Goal: Transaction & Acquisition: Subscribe to service/newsletter

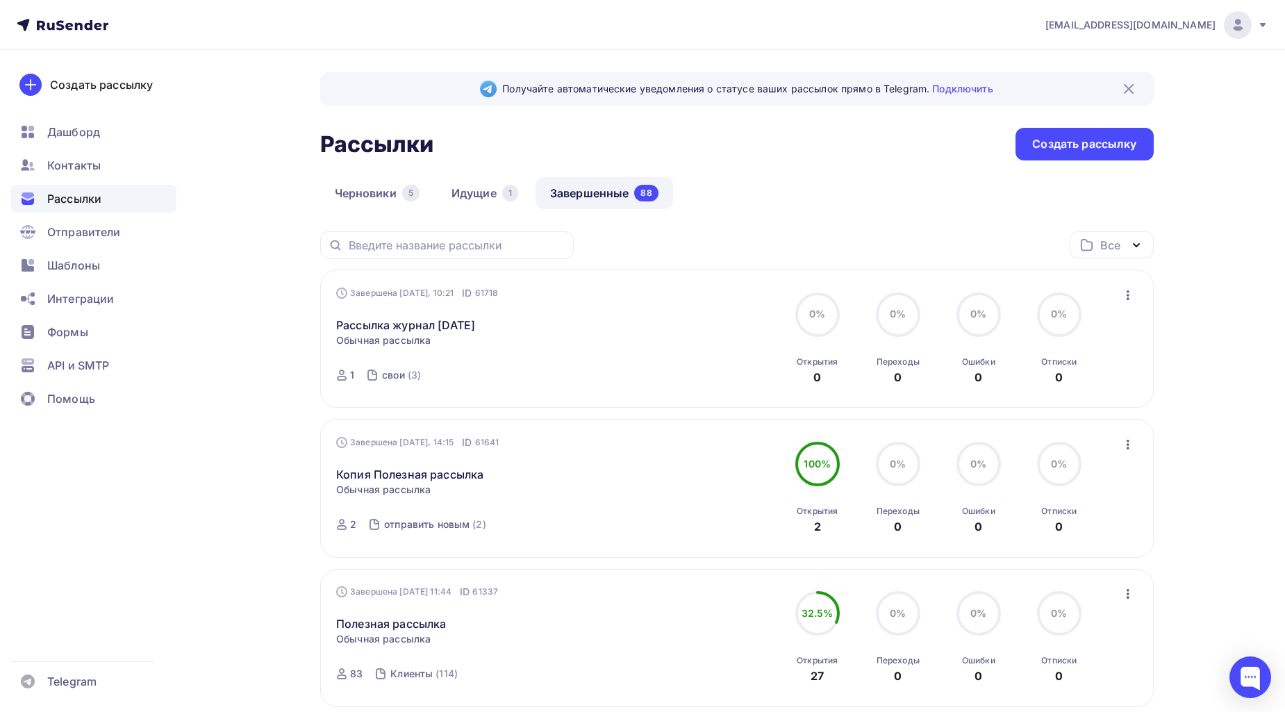
click at [793, 253] on div "Все Все папки Создать новую папку" at bounding box center [737, 250] width 834 height 38
click at [459, 325] on link "Рассылка журнал [DATE]" at bounding box center [405, 325] width 139 height 17
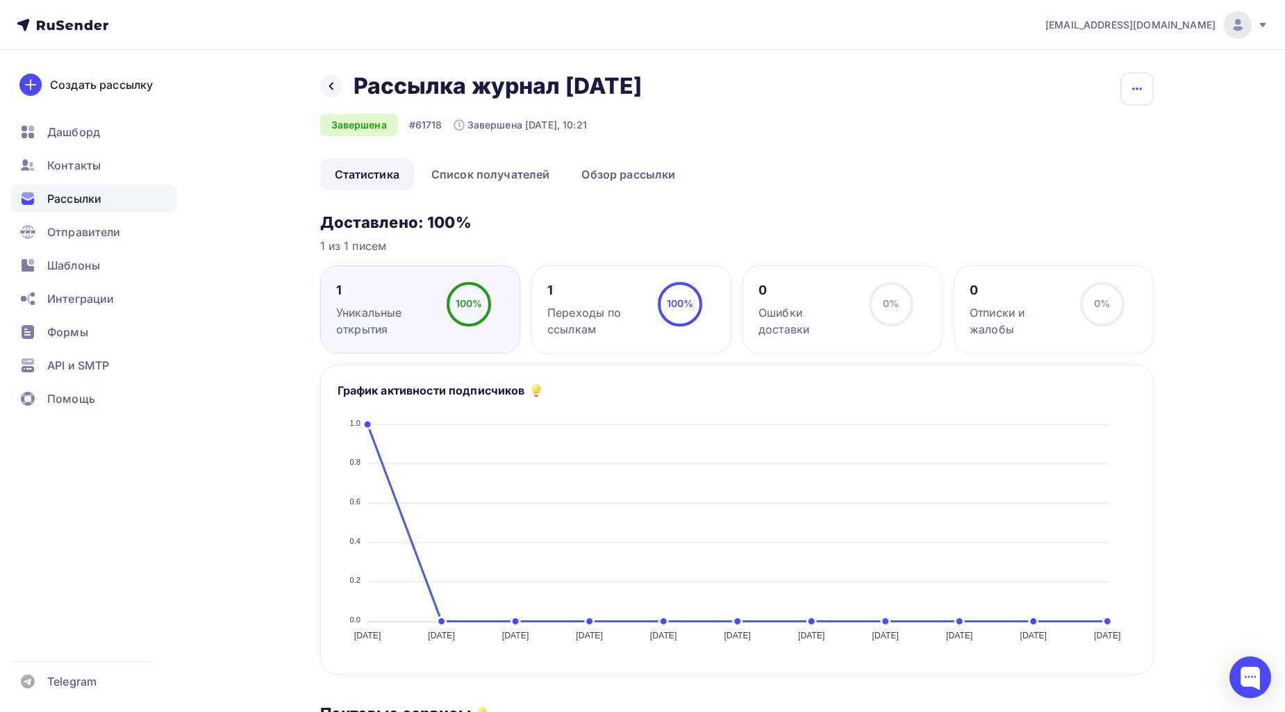
click at [1148, 85] on button "button" at bounding box center [1137, 88] width 33 height 33
click at [1118, 133] on div "Копировать" at bounding box center [1084, 132] width 133 height 17
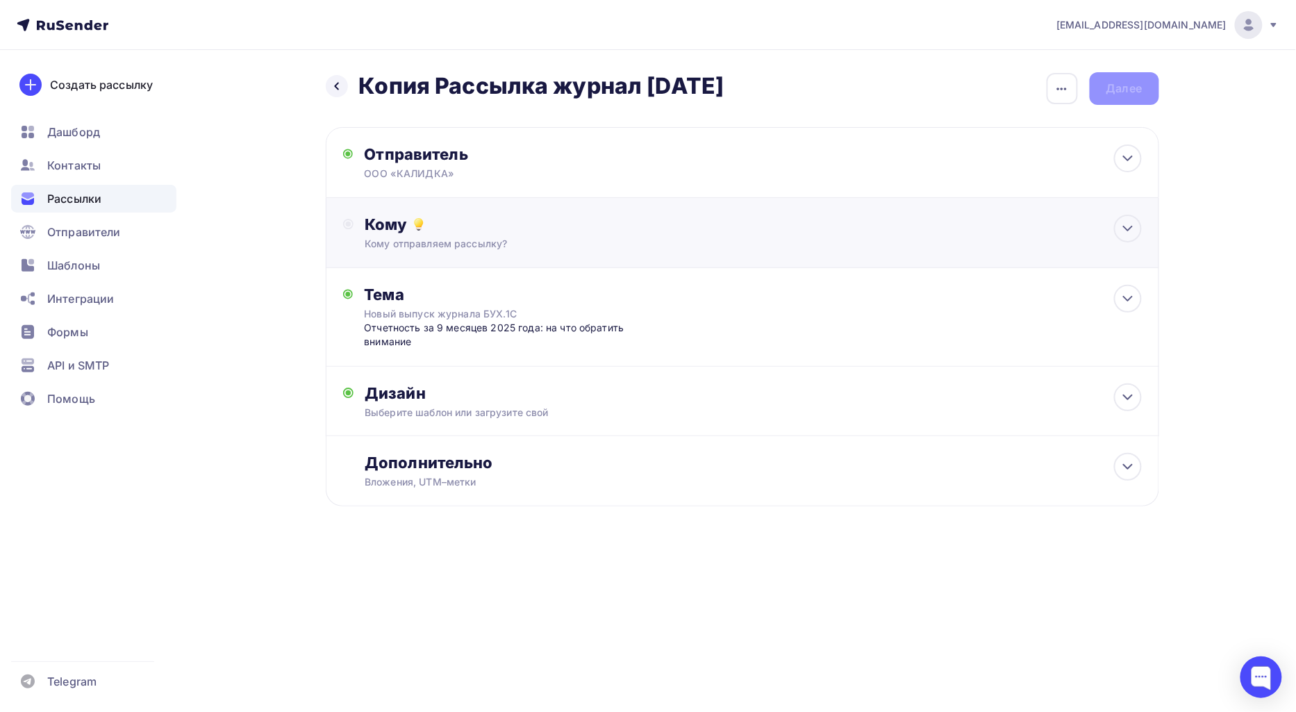
click at [459, 245] on div "Кому отправляем рассылку?" at bounding box center [715, 244] width 700 height 14
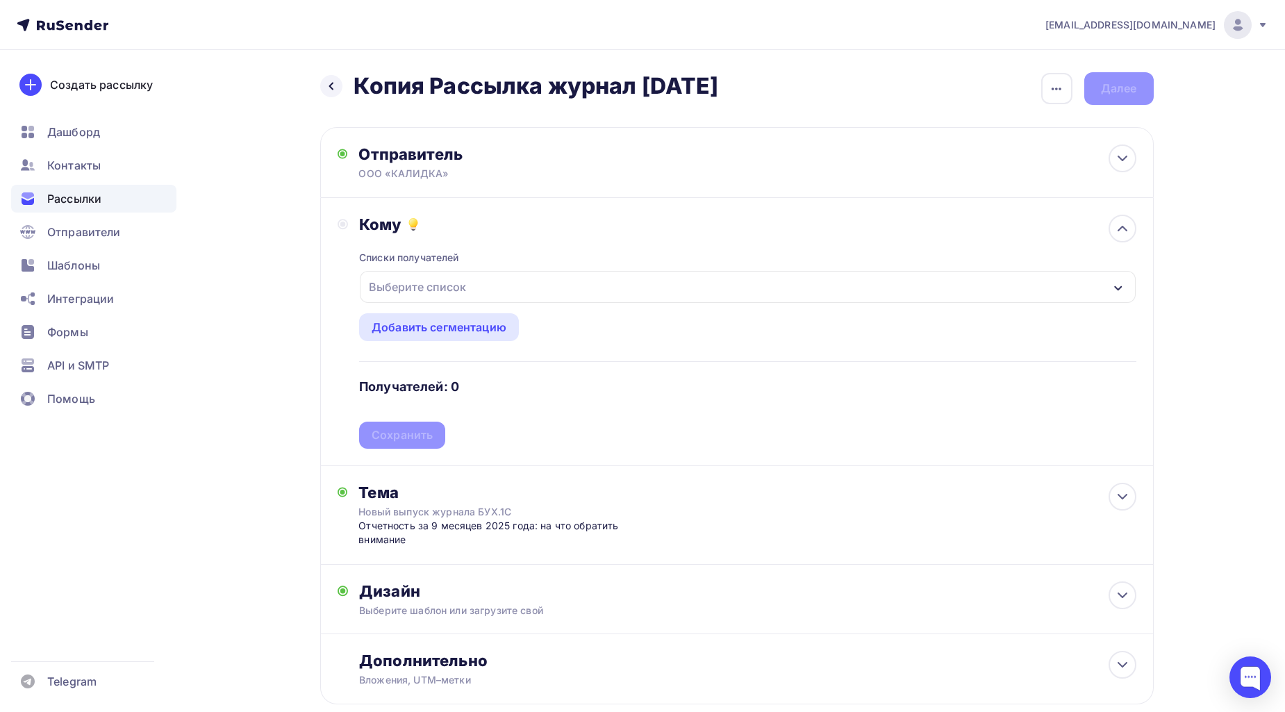
click at [455, 286] on div "Выберите список" at bounding box center [417, 286] width 108 height 25
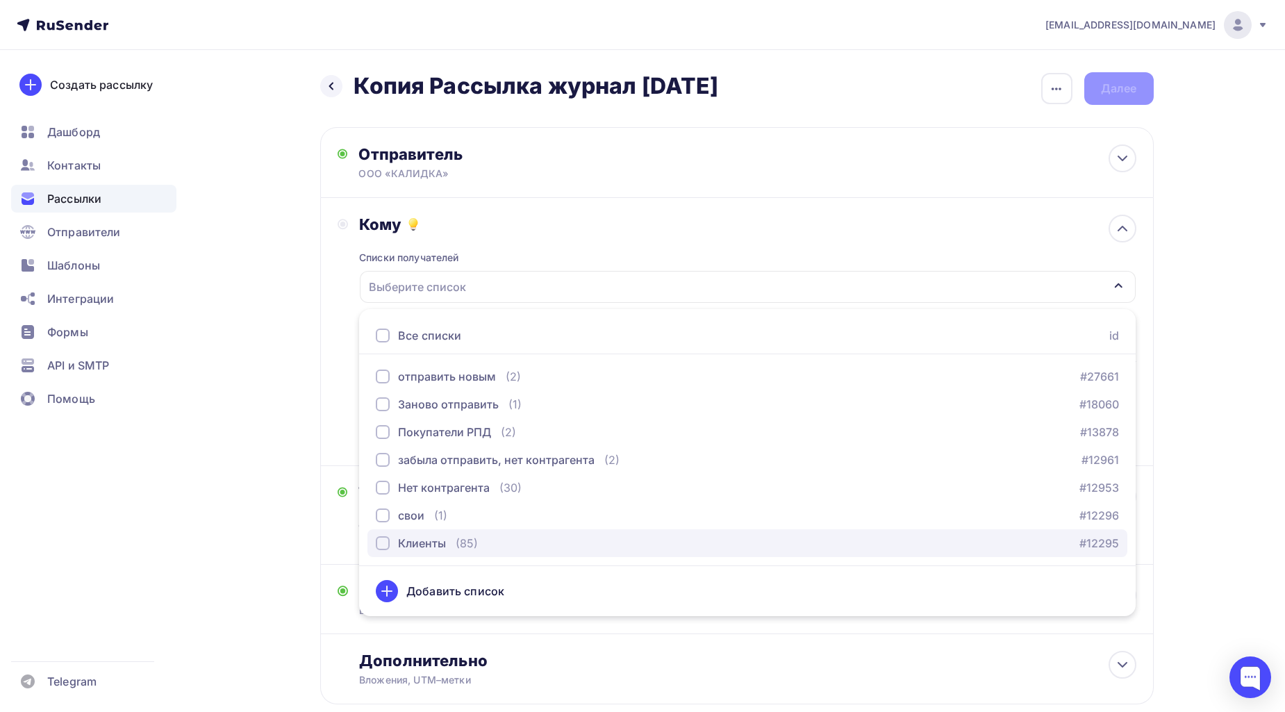
click at [442, 550] on div "Клиенты" at bounding box center [422, 543] width 48 height 17
click at [1091, 540] on link "#12295" at bounding box center [1100, 543] width 40 height 17
click at [382, 538] on div "button" at bounding box center [383, 543] width 14 height 14
click at [1157, 272] on div "Назад Копия Рассылка журнал [DATE] Копия Рассылка журнал [DATE] Закончить позже…" at bounding box center [643, 422] width 1139 height 744
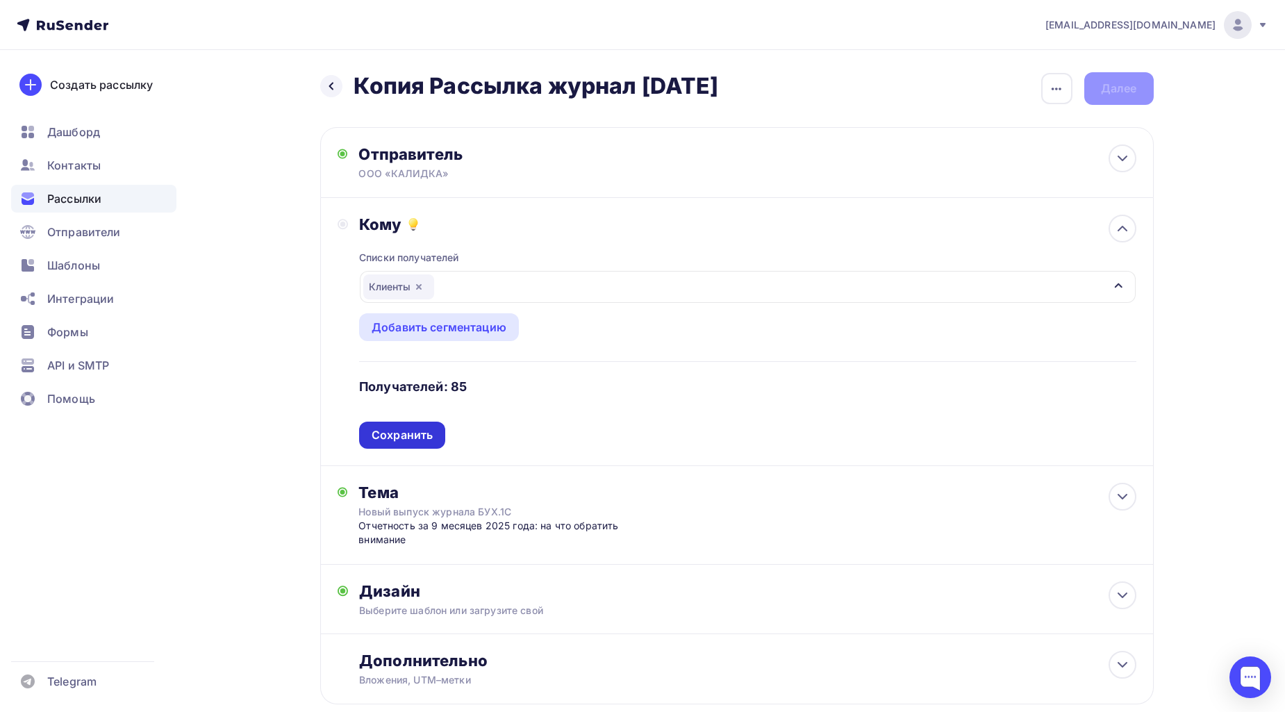
click at [445, 431] on div "Списки получателей Клиенты Все списки id отправить новым (2) #27661 Заново отпр…" at bounding box center [747, 341] width 777 height 215
click at [375, 436] on div "Сохранить" at bounding box center [402, 435] width 61 height 16
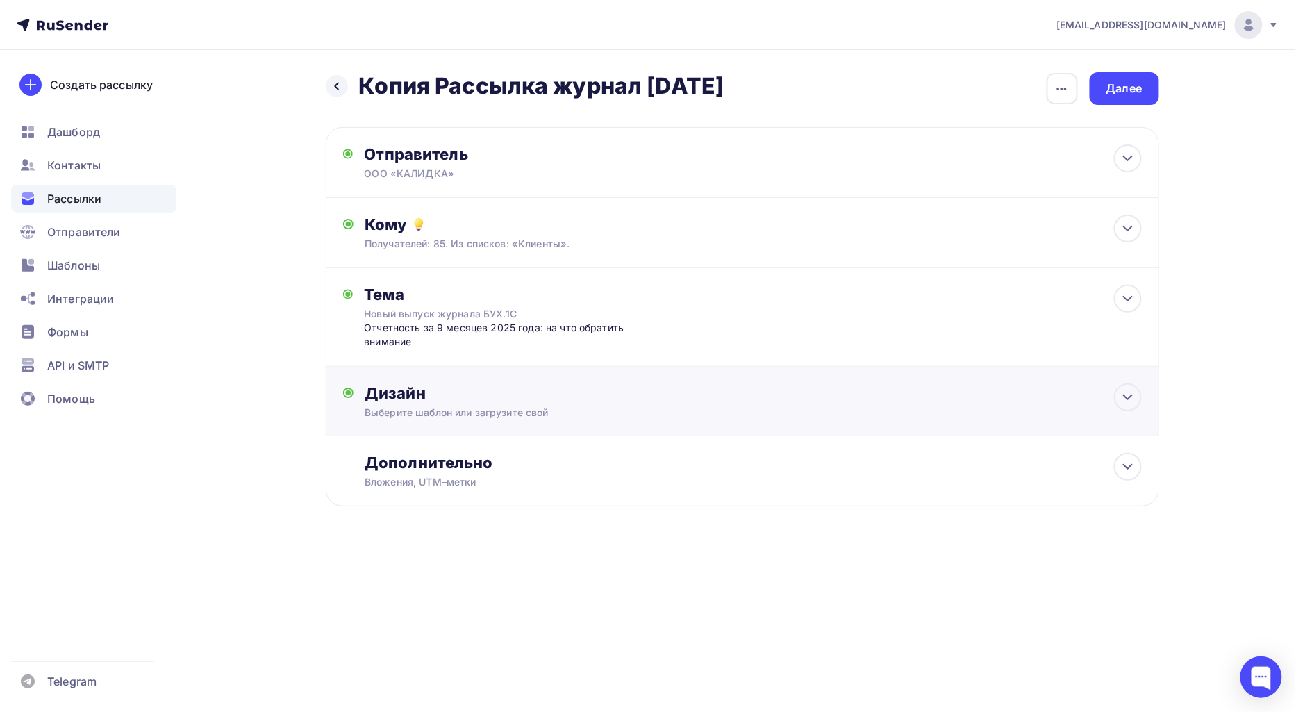
click at [948, 417] on div "Выберите шаблон или загрузите свой" at bounding box center [715, 413] width 700 height 14
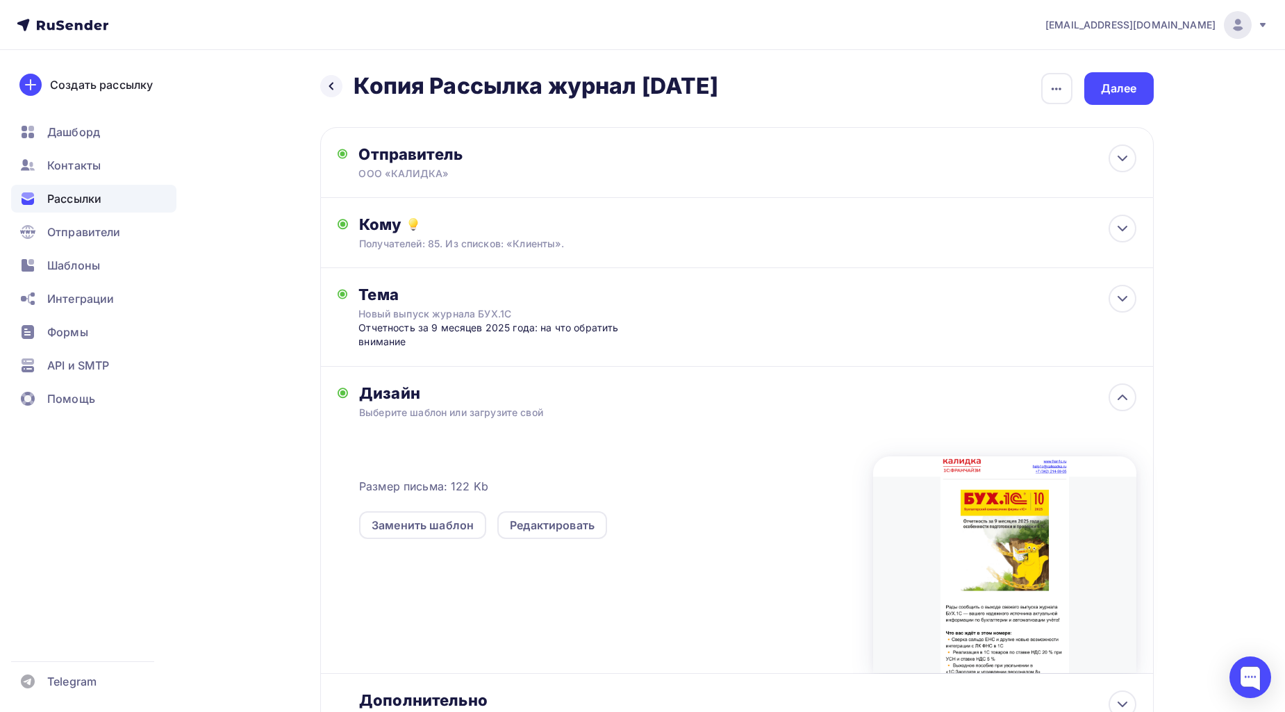
click at [948, 417] on div "Выберите шаблон или загрузите свой" at bounding box center [709, 413] width 700 height 14
click at [1116, 396] on icon at bounding box center [1122, 397] width 17 height 17
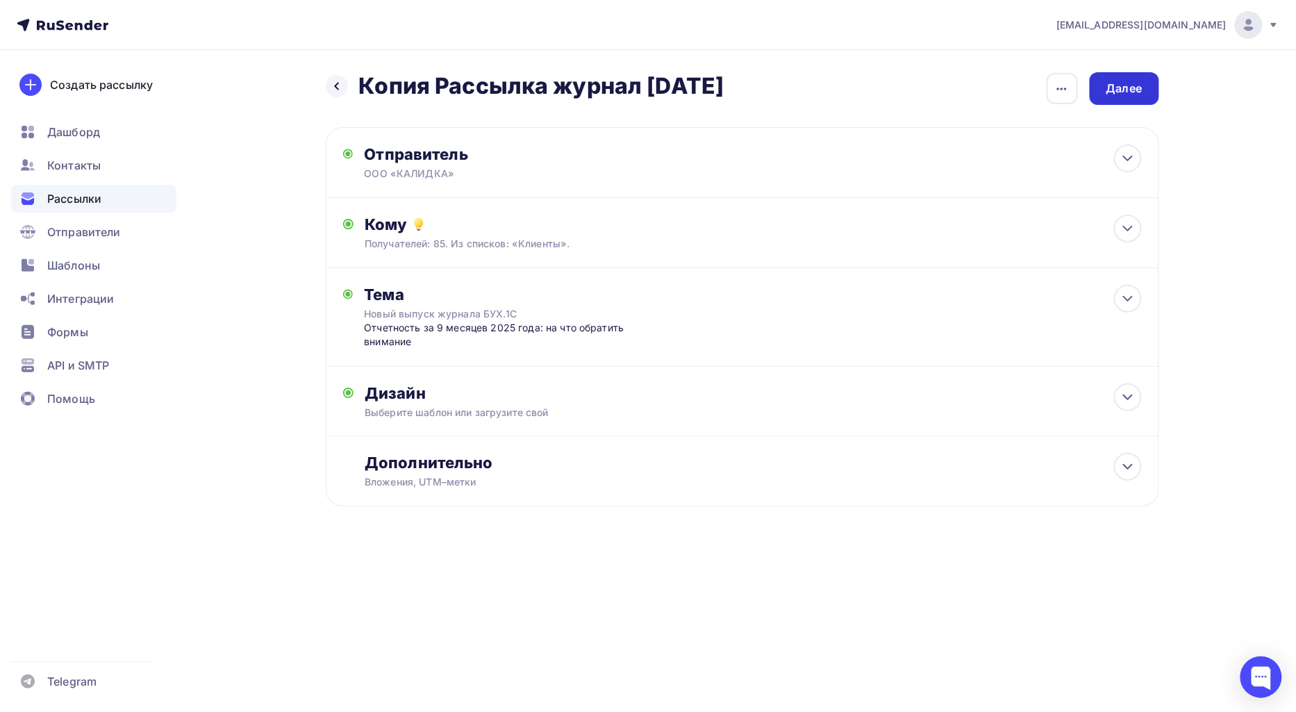
click at [1142, 104] on div "Далее" at bounding box center [1124, 88] width 69 height 33
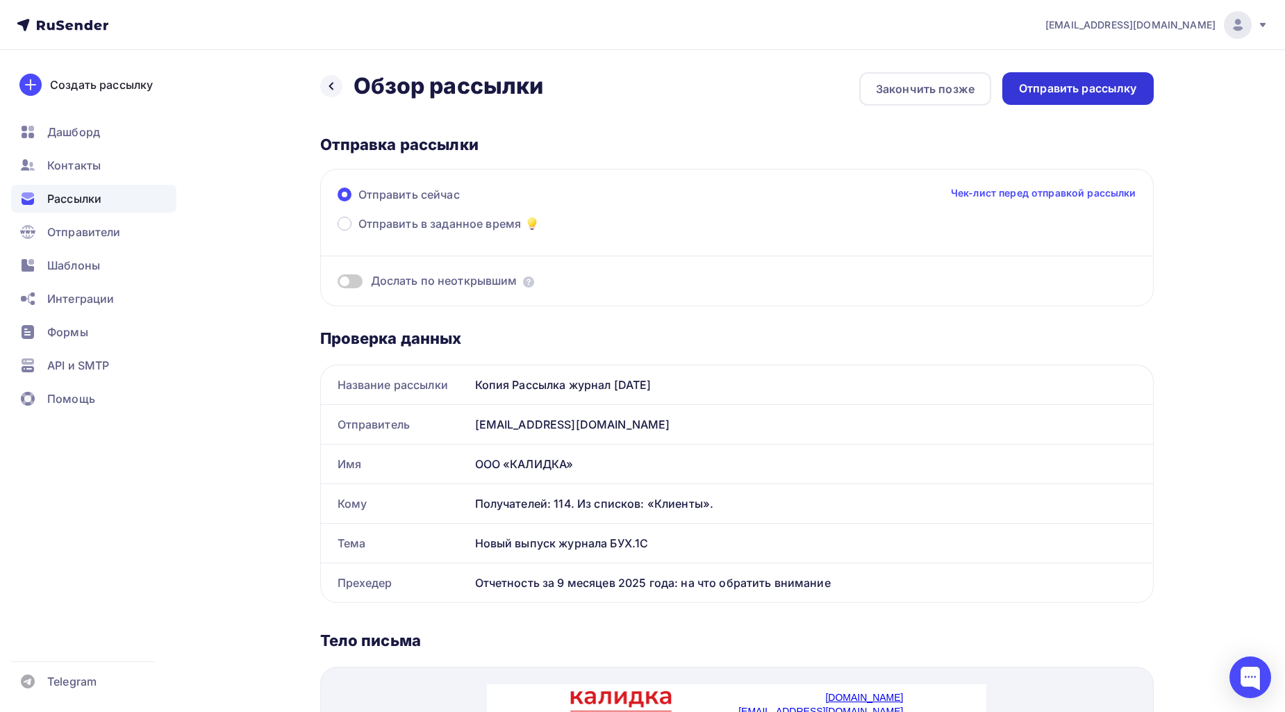
click at [1087, 91] on div "Отправить рассылку" at bounding box center [1078, 89] width 118 height 16
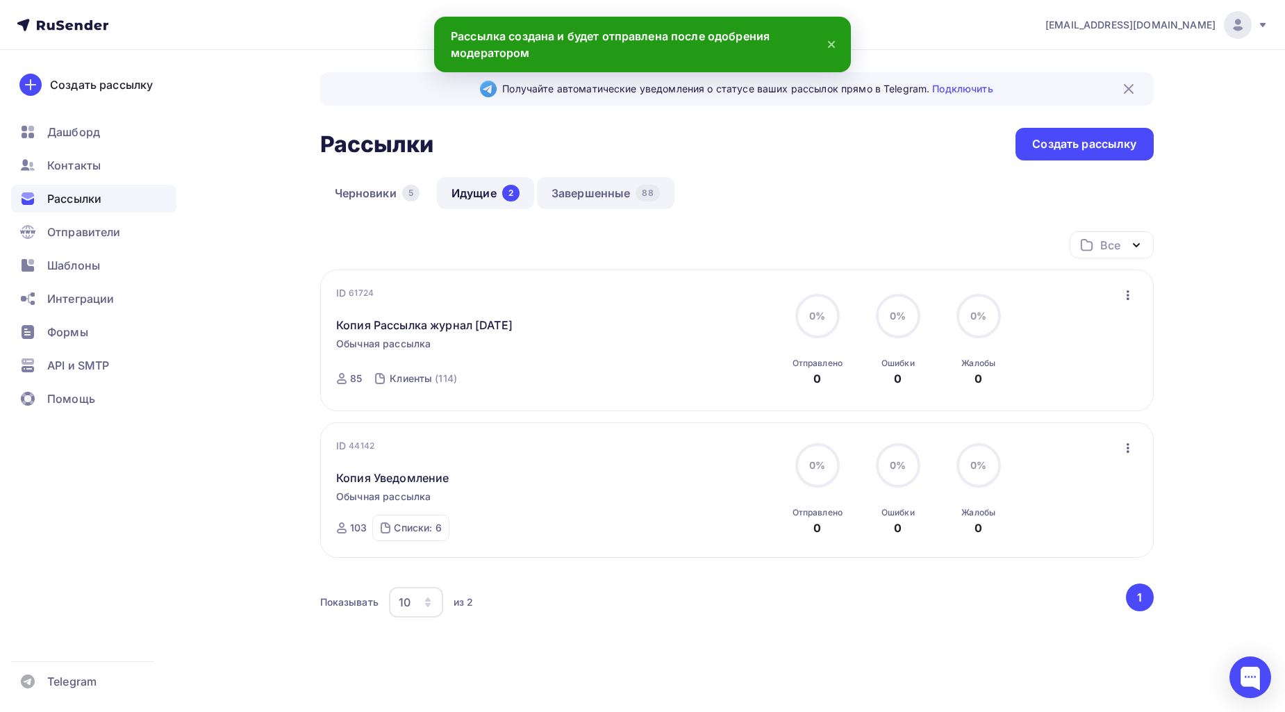
click at [620, 181] on link "Завершенные 88" at bounding box center [606, 193] width 138 height 32
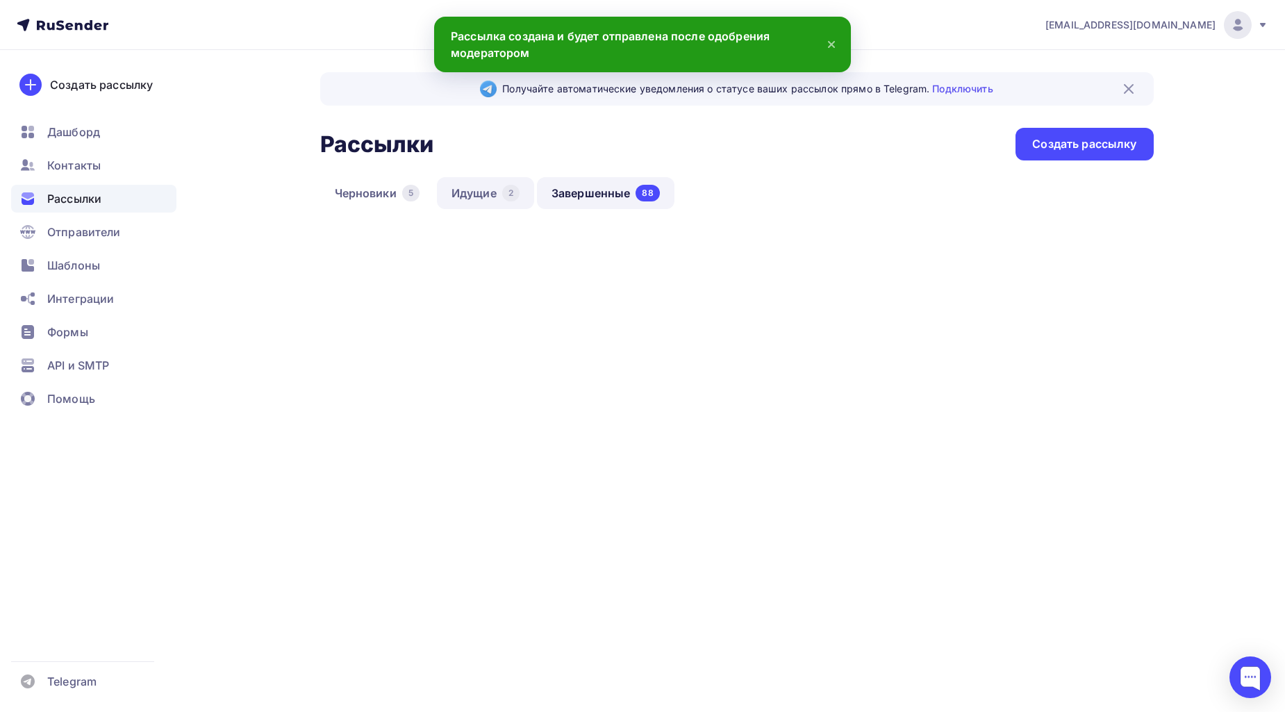
click at [504, 190] on div "2" at bounding box center [510, 193] width 17 height 17
click at [565, 186] on link "Завершенные 88" at bounding box center [606, 193] width 138 height 32
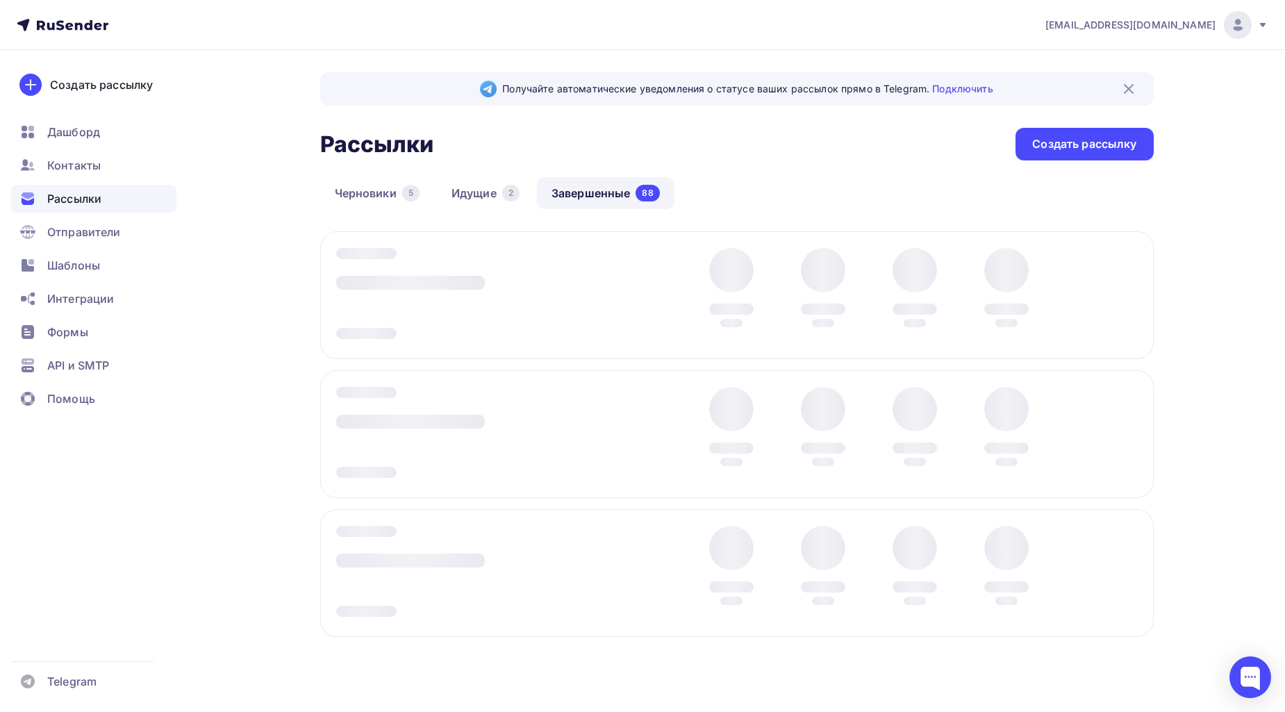
click at [455, 172] on div "Получайте автоматические уведомления о статусе ваших рассылок прямо в Telegram.…" at bounding box center [737, 377] width 834 height 610
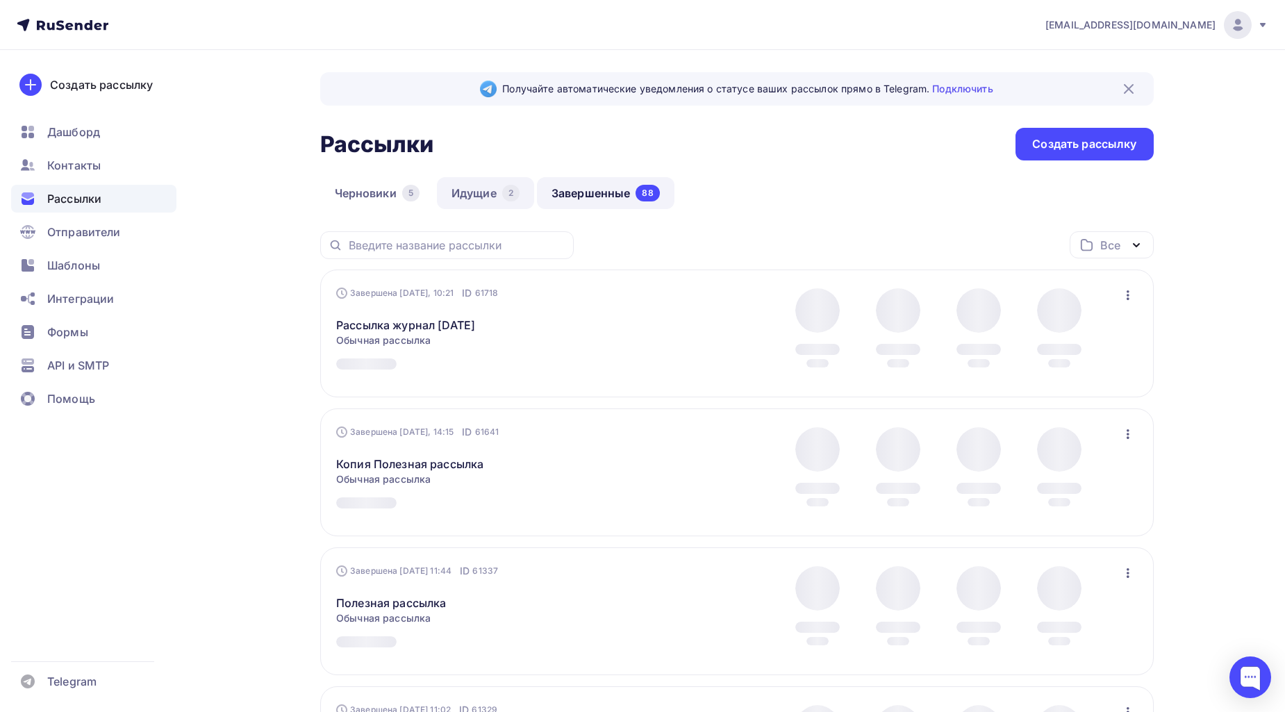
click at [529, 188] on link "Идущие 2" at bounding box center [485, 193] width 97 height 32
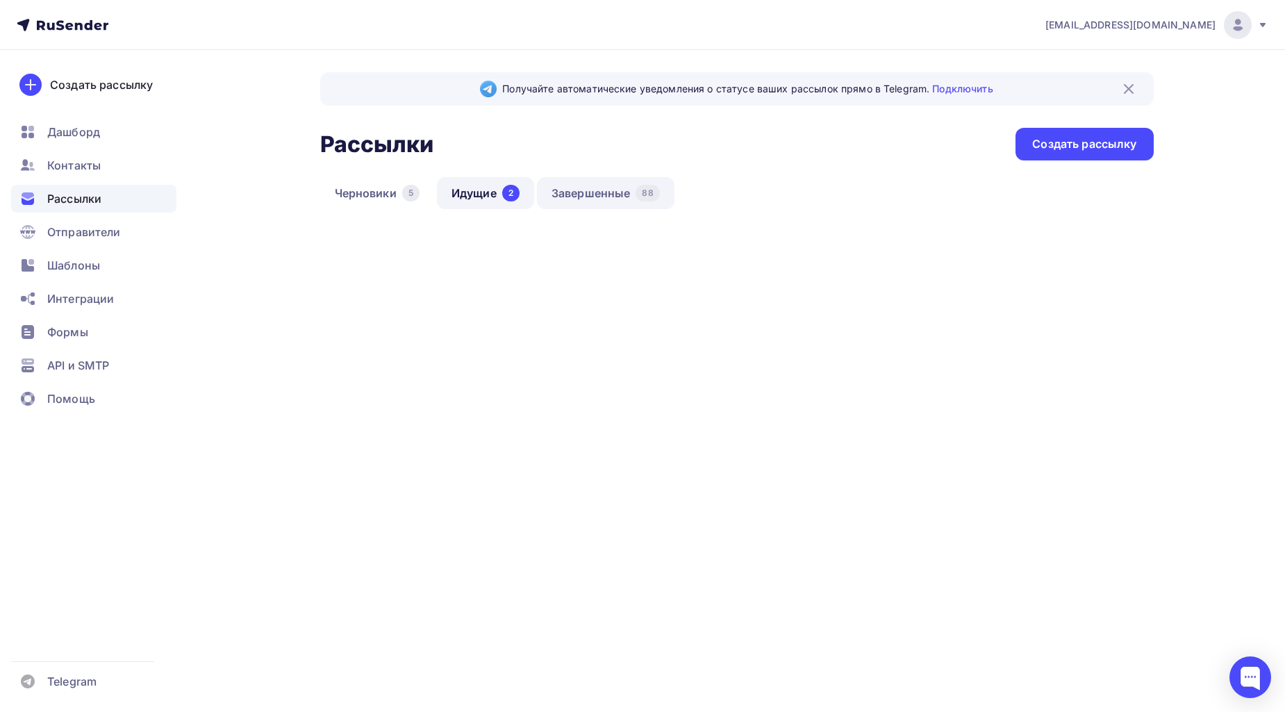
click at [568, 188] on link "Завершенные 88" at bounding box center [606, 193] width 138 height 32
click at [509, 191] on div "2" at bounding box center [510, 193] width 17 height 17
click at [544, 192] on link "Завершенные 88" at bounding box center [606, 193] width 138 height 32
click at [496, 197] on link "Идущие 2" at bounding box center [491, 193] width 97 height 32
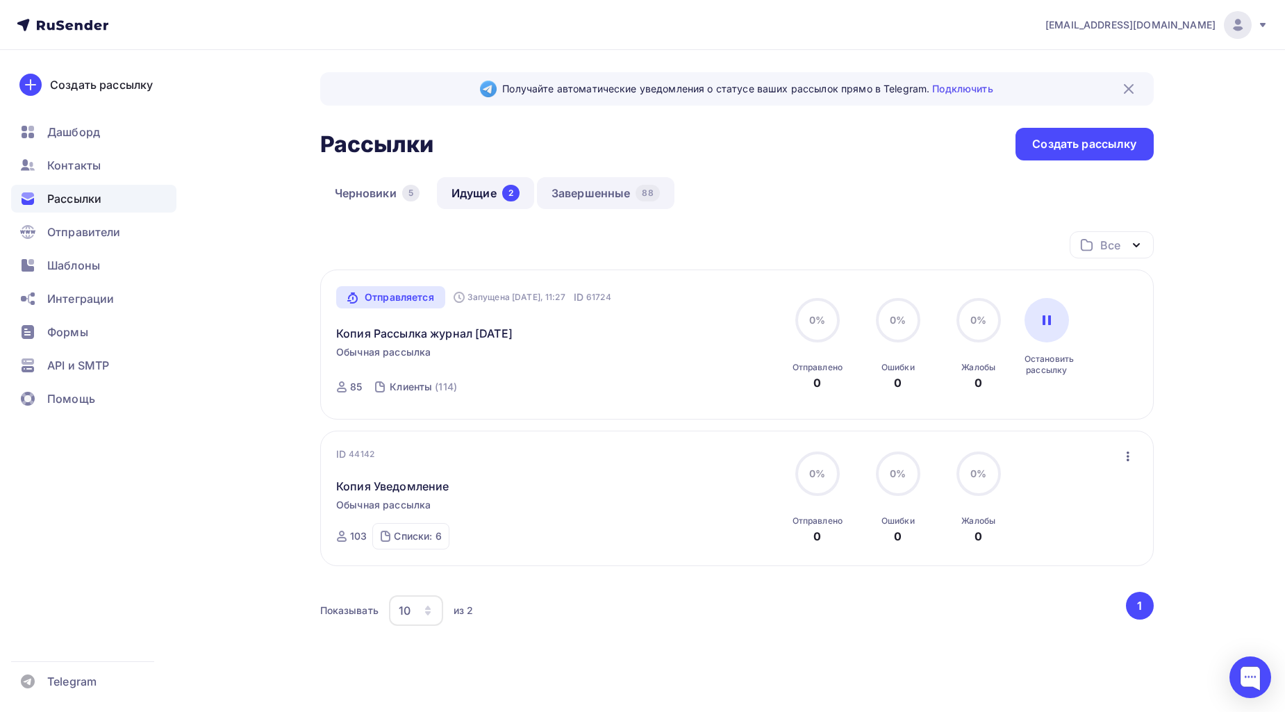
click at [622, 188] on link "Завершенные 88" at bounding box center [606, 193] width 138 height 32
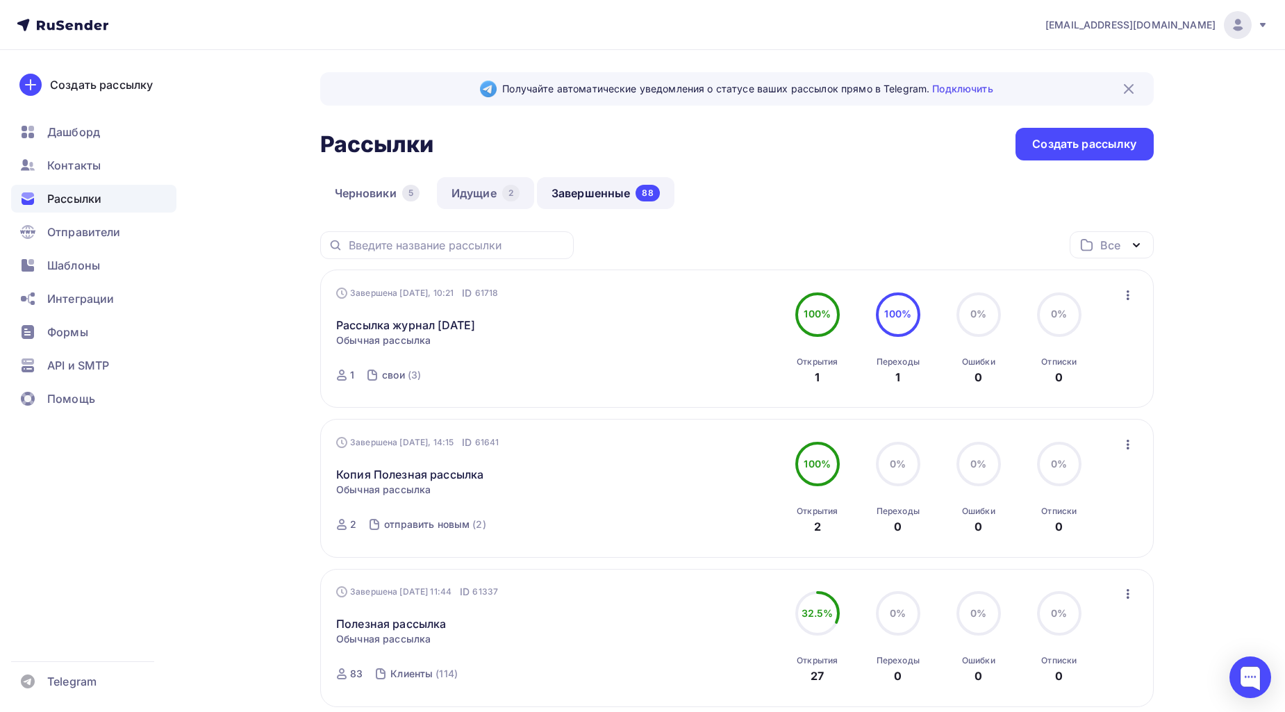
click at [466, 197] on link "Идущие 2" at bounding box center [485, 193] width 97 height 32
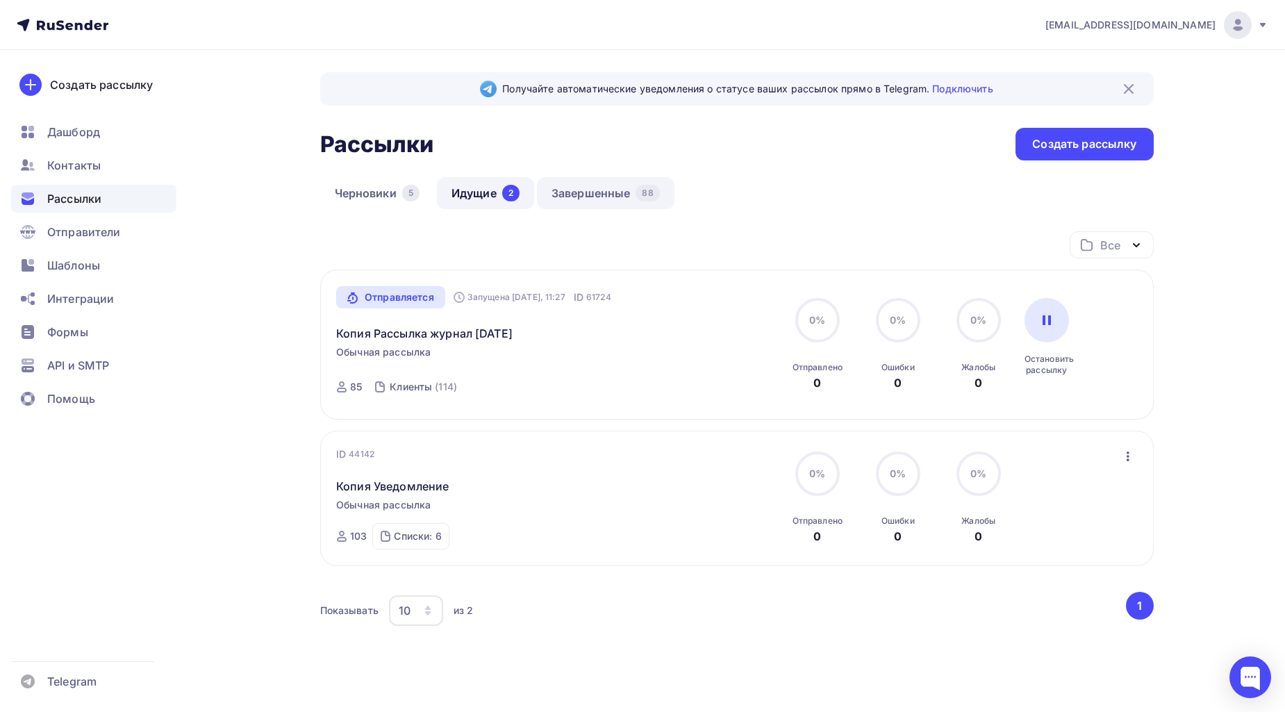
click at [566, 199] on link "Завершенные 88" at bounding box center [606, 193] width 138 height 32
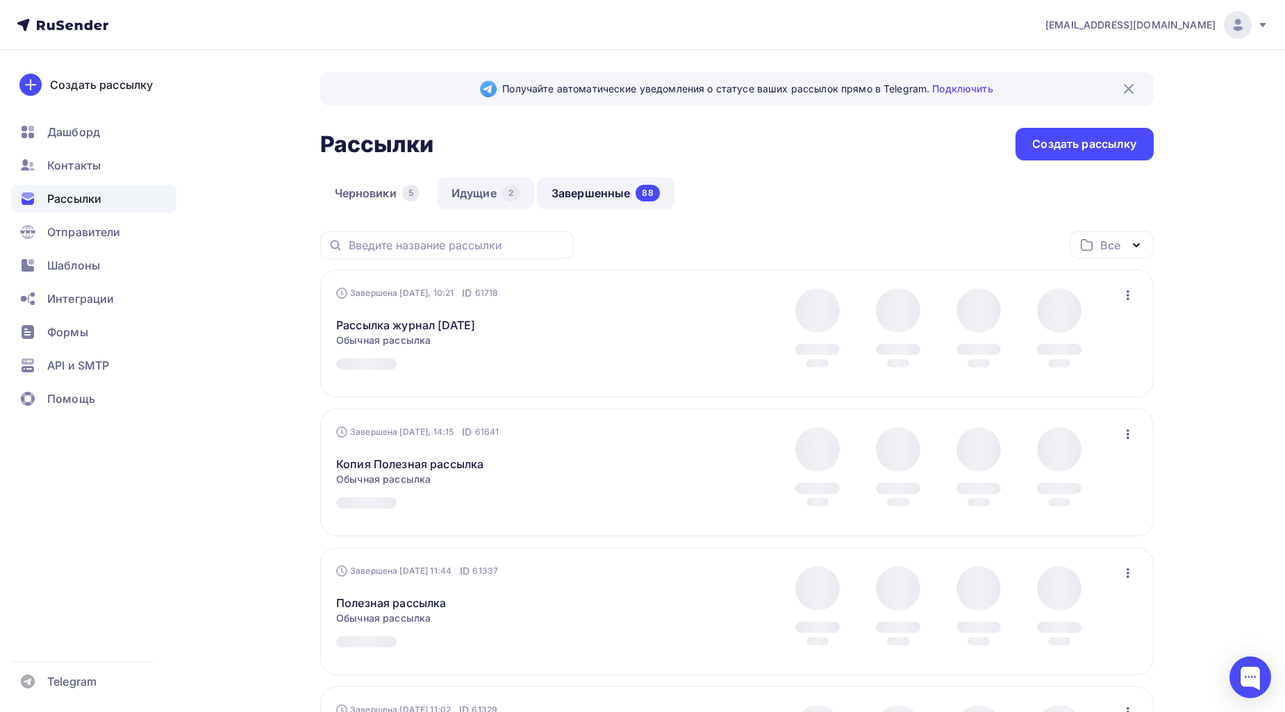
click at [501, 195] on link "Идущие 2" at bounding box center [485, 193] width 97 height 32
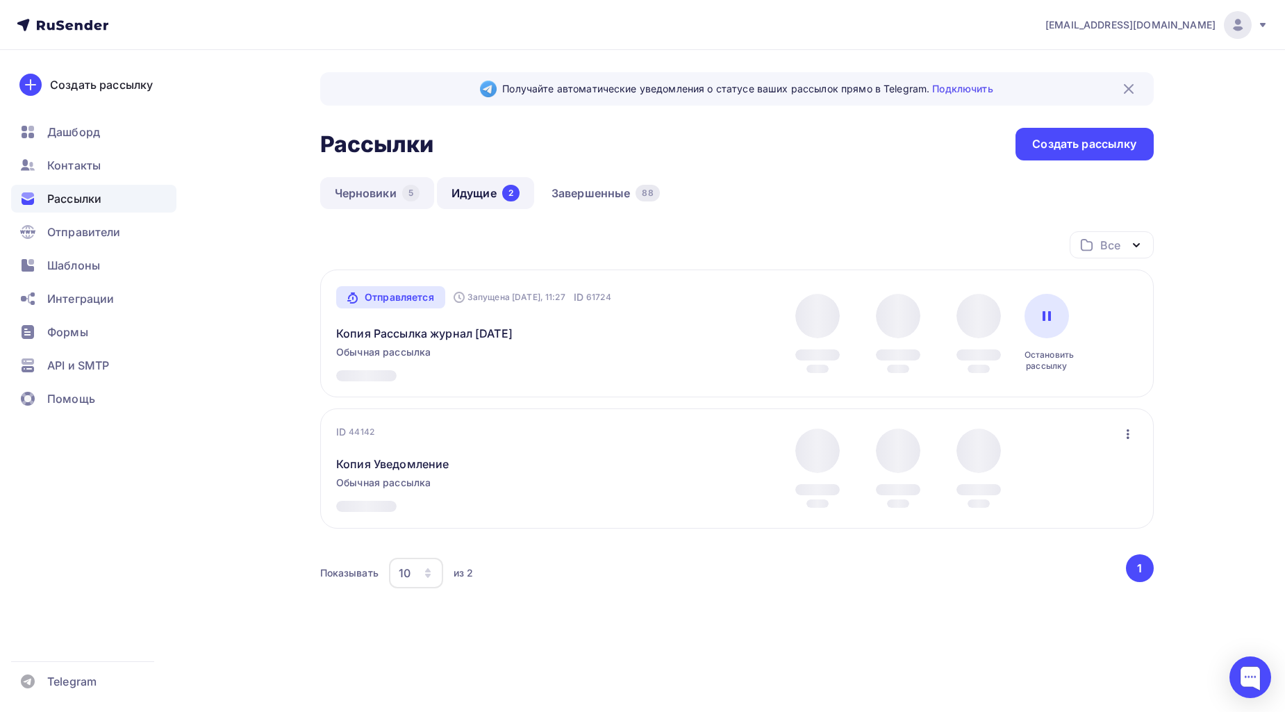
click at [387, 197] on link "Черновики 5" at bounding box center [377, 193] width 114 height 32
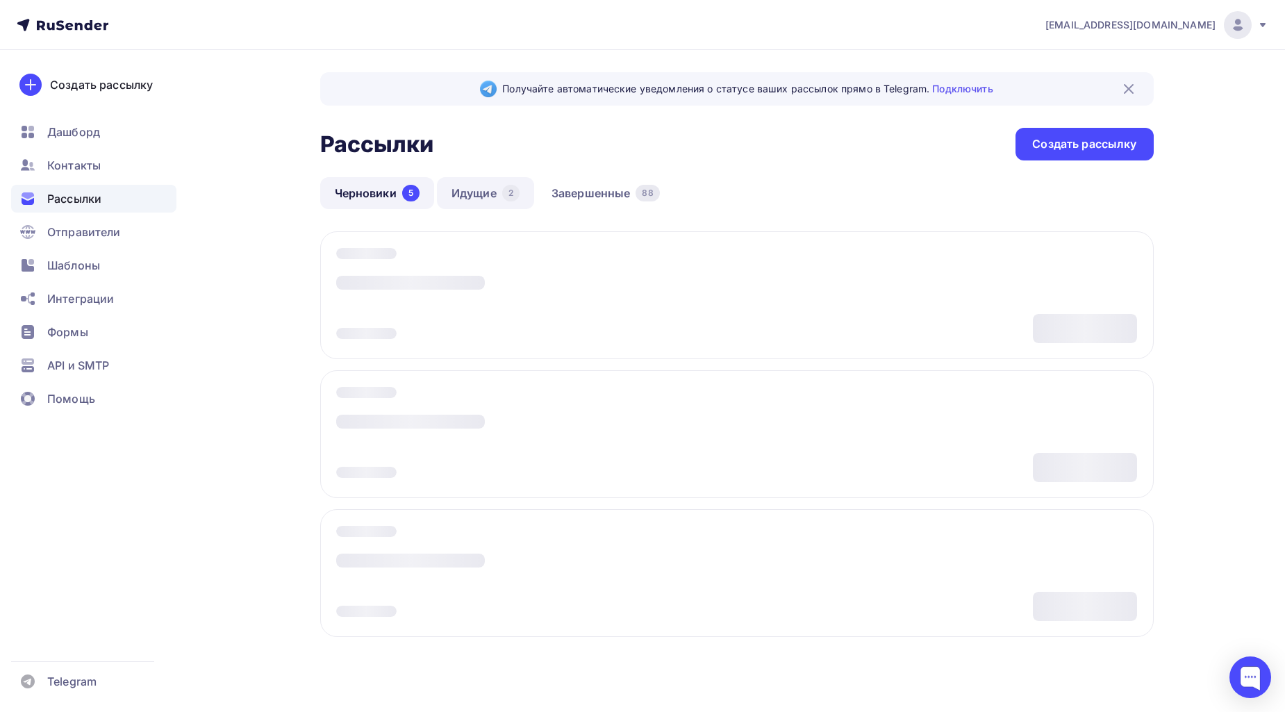
click at [483, 195] on link "Идущие 2" at bounding box center [485, 193] width 97 height 32
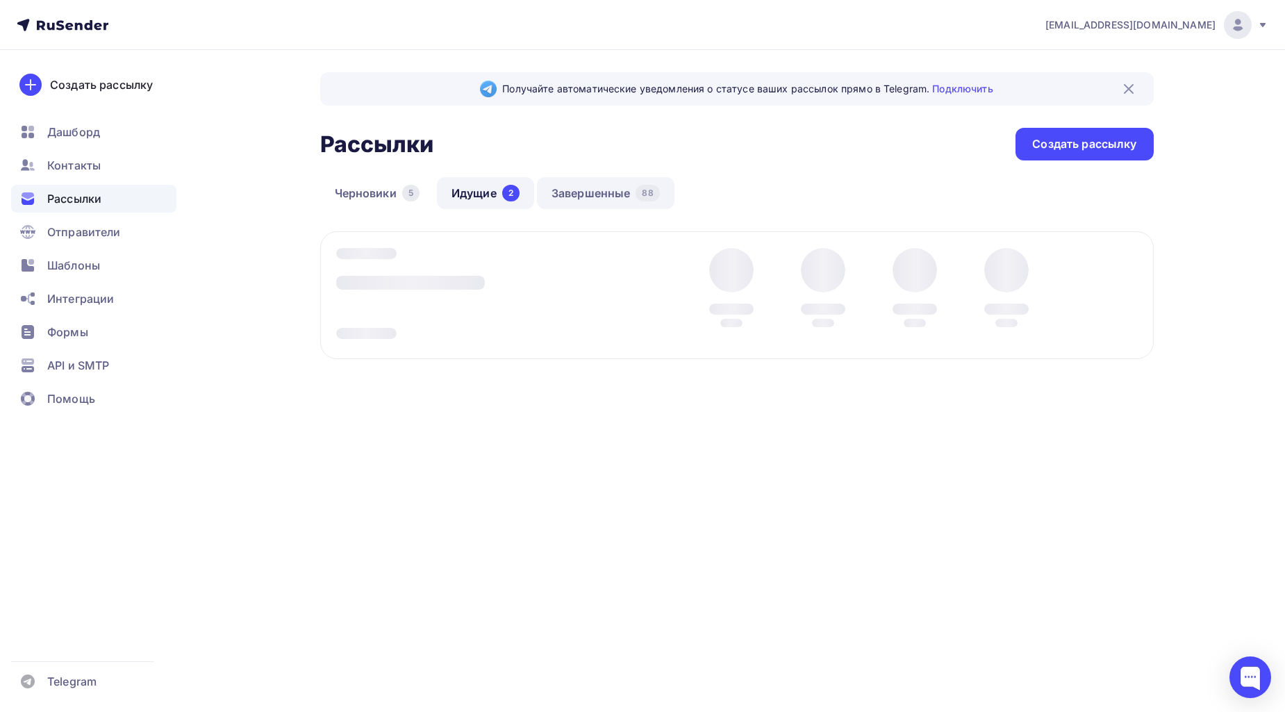
click at [552, 193] on link "Завершенные 88" at bounding box center [606, 193] width 138 height 32
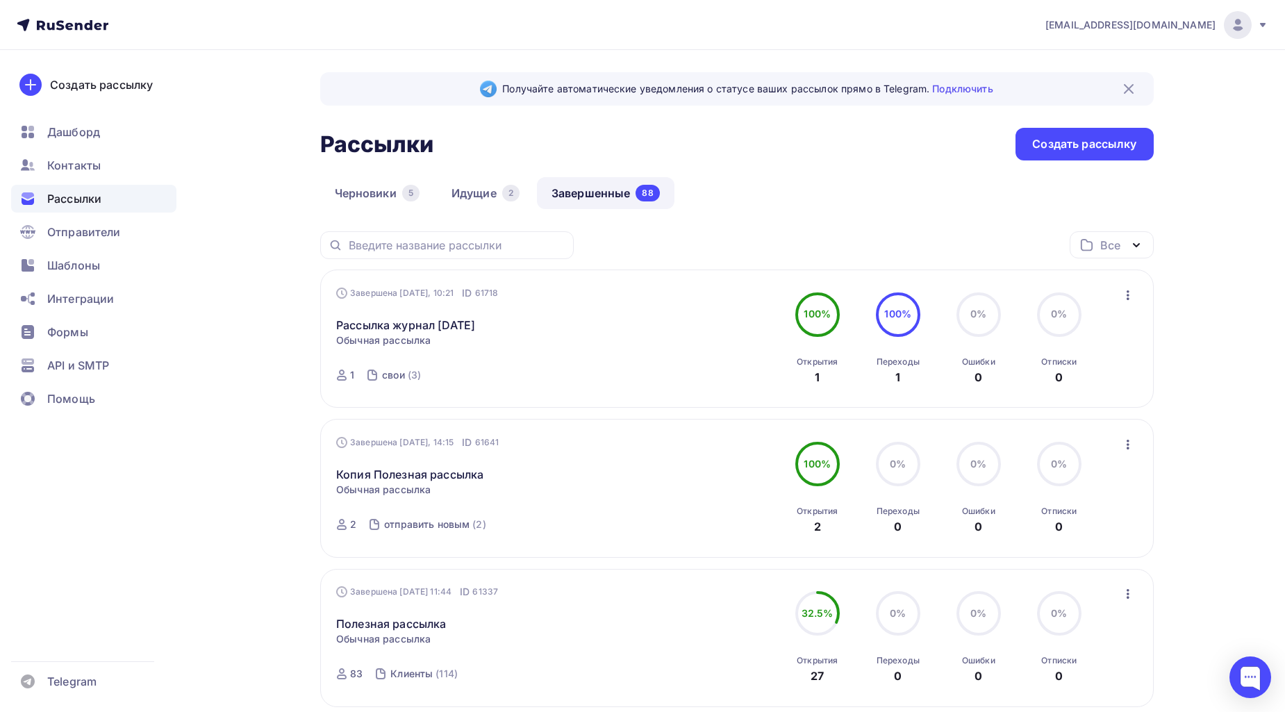
click at [1121, 84] on img at bounding box center [1129, 89] width 17 height 17
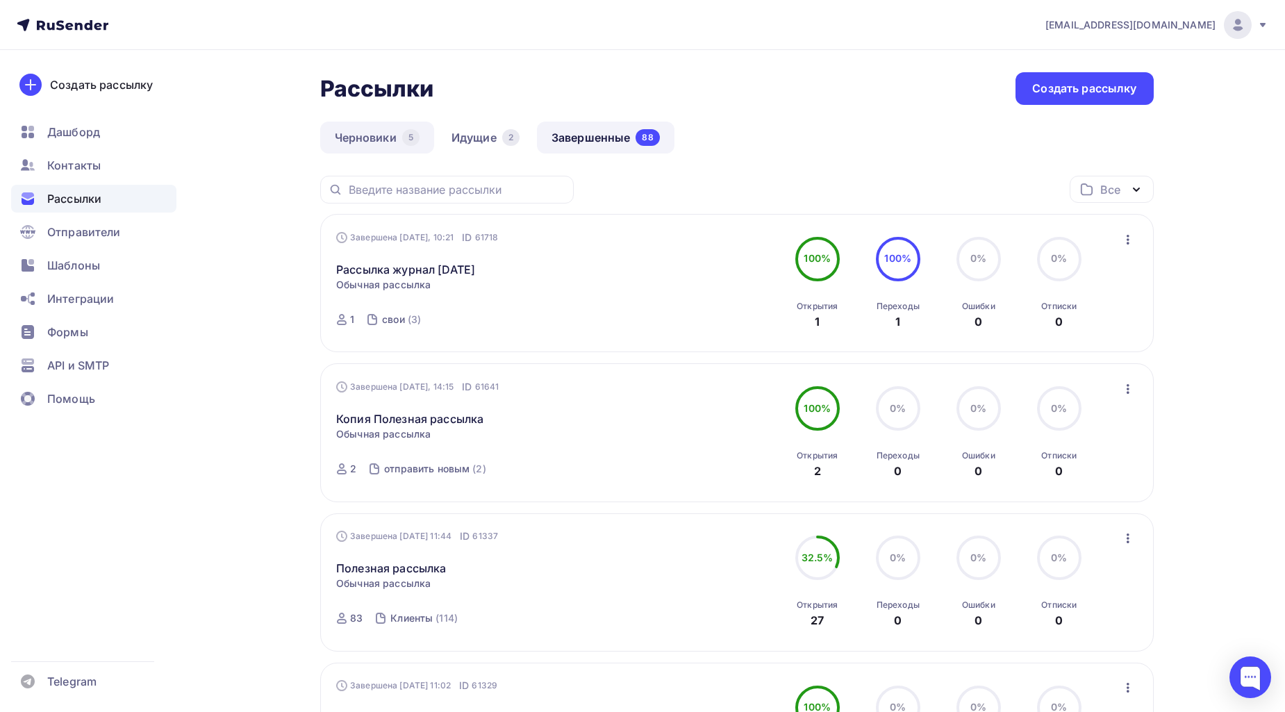
click at [429, 131] on link "Черновики 5" at bounding box center [377, 138] width 114 height 32
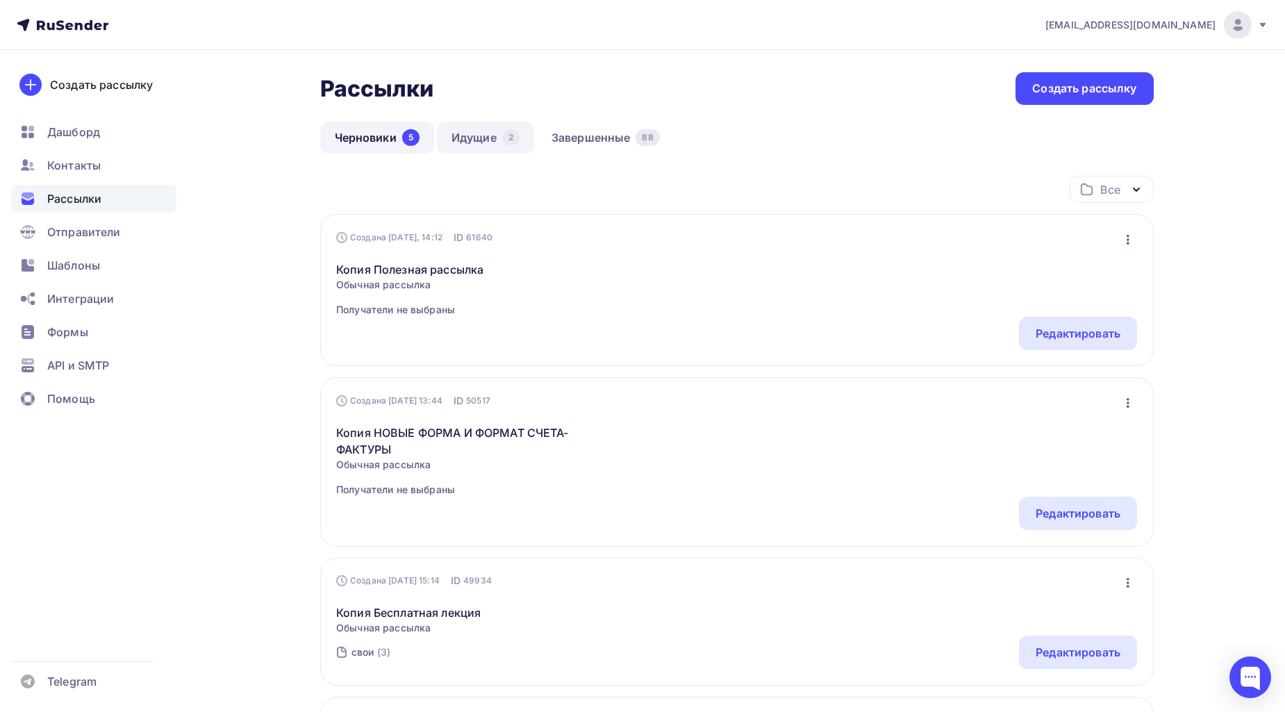
click at [466, 126] on link "Идущие 2" at bounding box center [485, 138] width 97 height 32
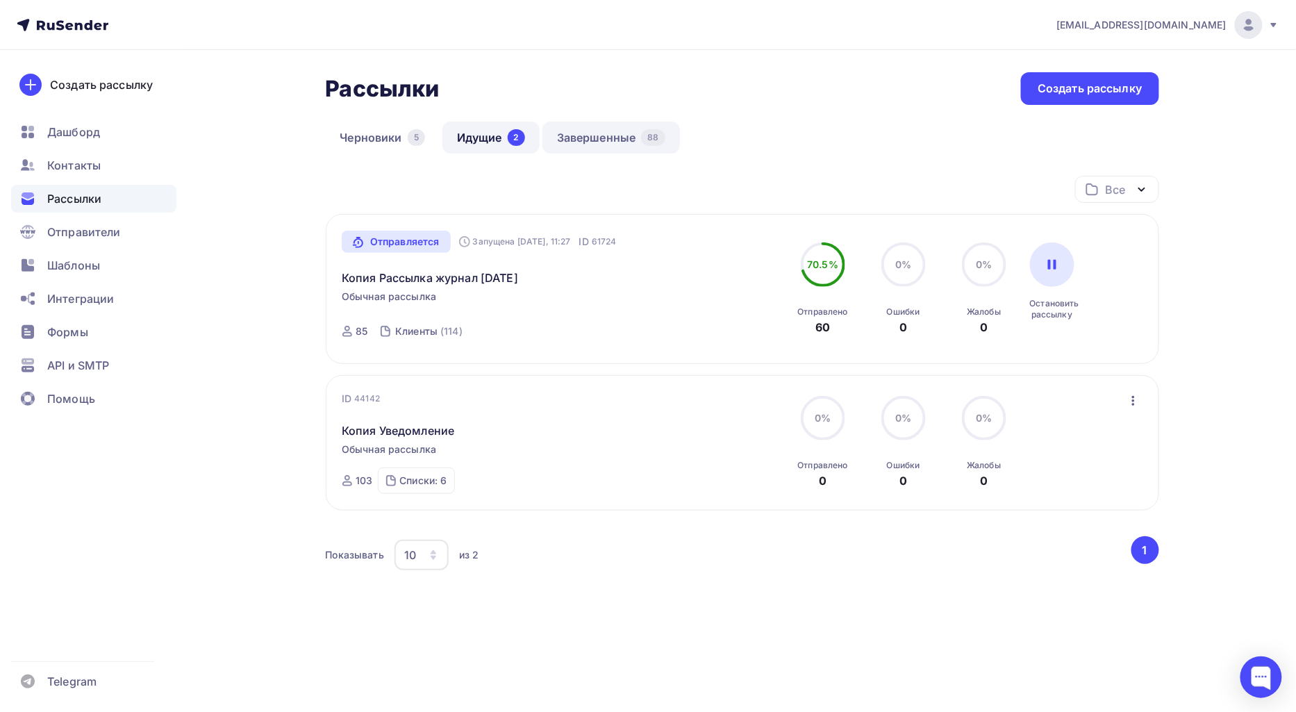
click at [585, 136] on link "Завершенные 88" at bounding box center [612, 138] width 138 height 32
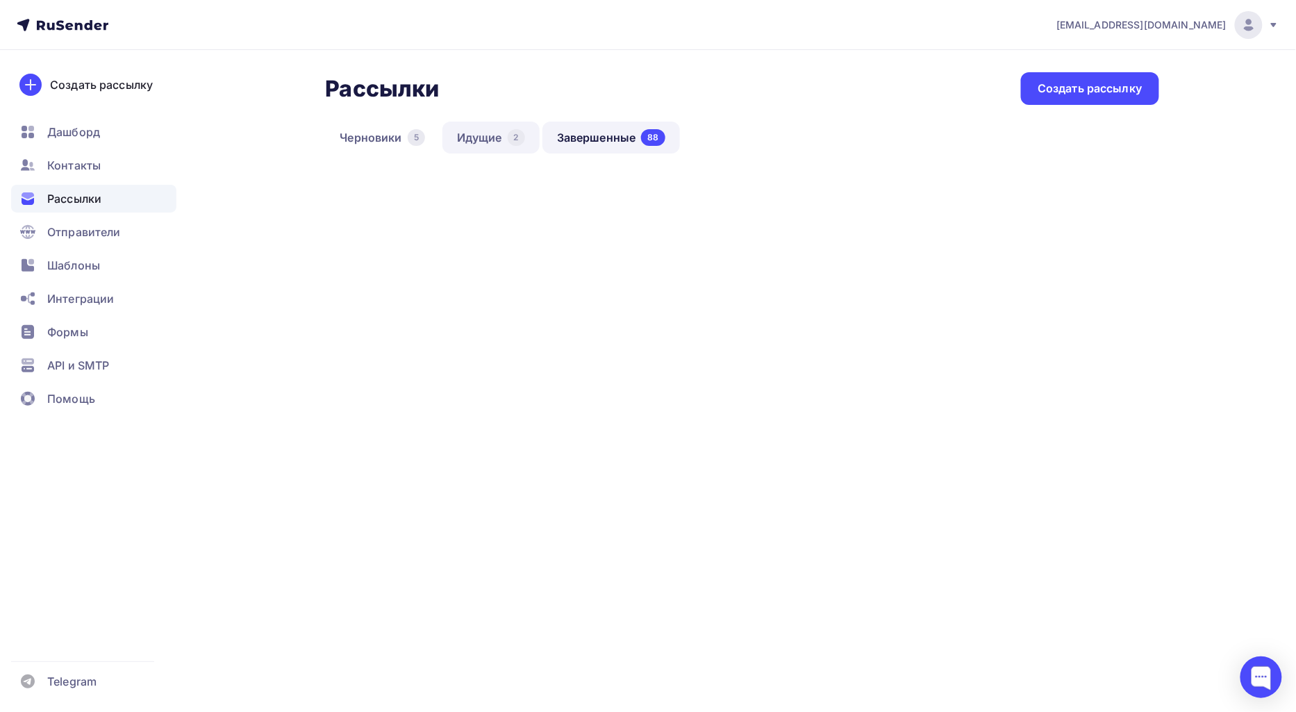
click at [509, 140] on div "2" at bounding box center [516, 137] width 17 height 17
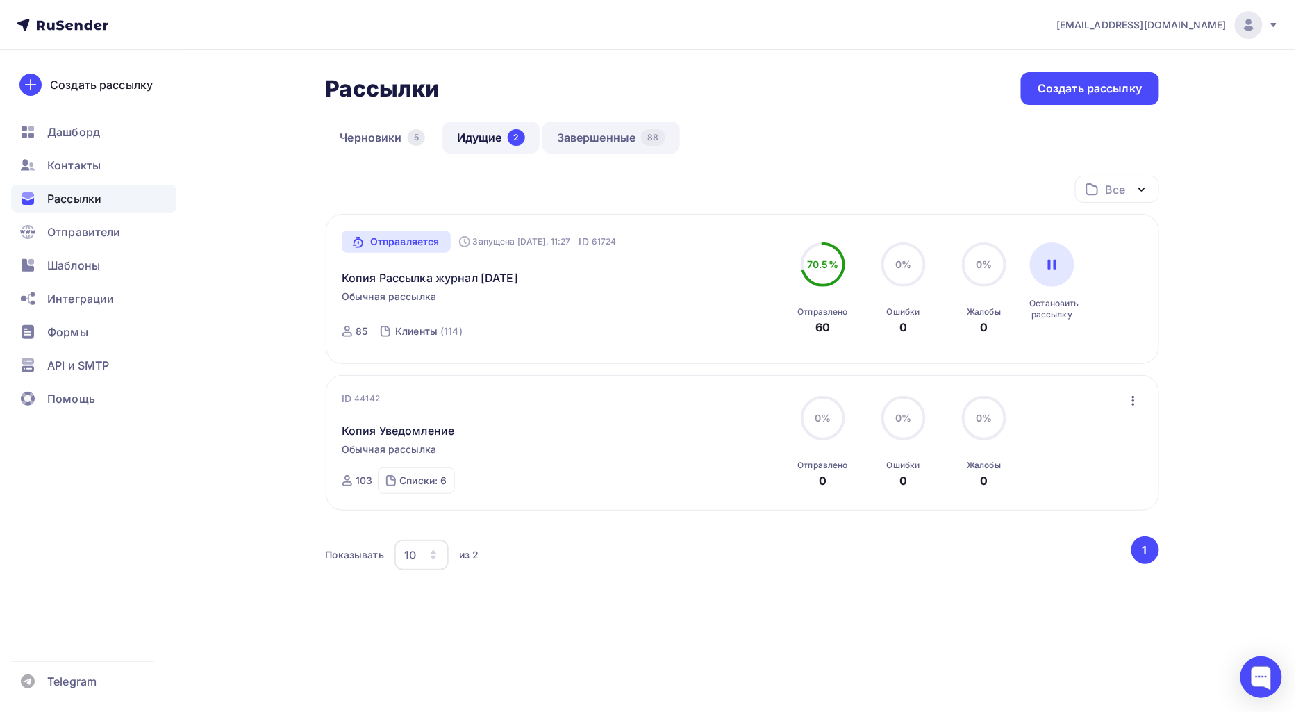
click at [602, 147] on link "Завершенные 88" at bounding box center [612, 138] width 138 height 32
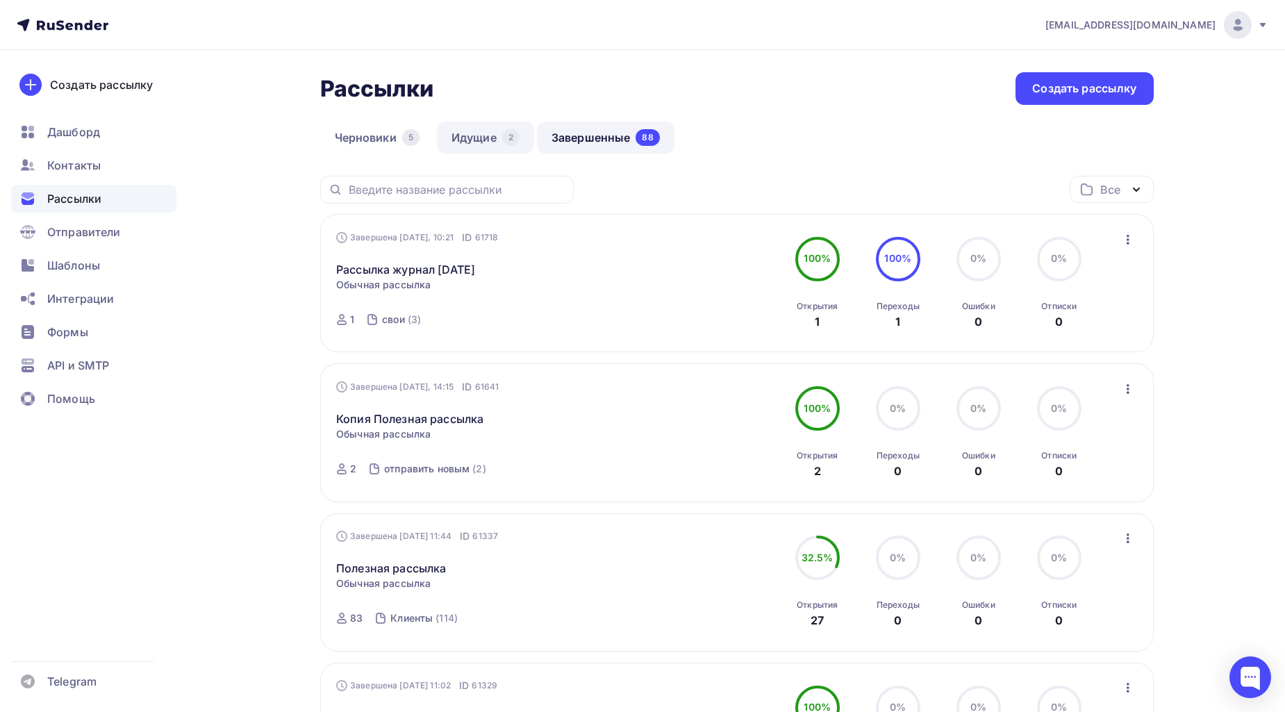
click at [531, 147] on link "Идущие 2" at bounding box center [485, 138] width 97 height 32
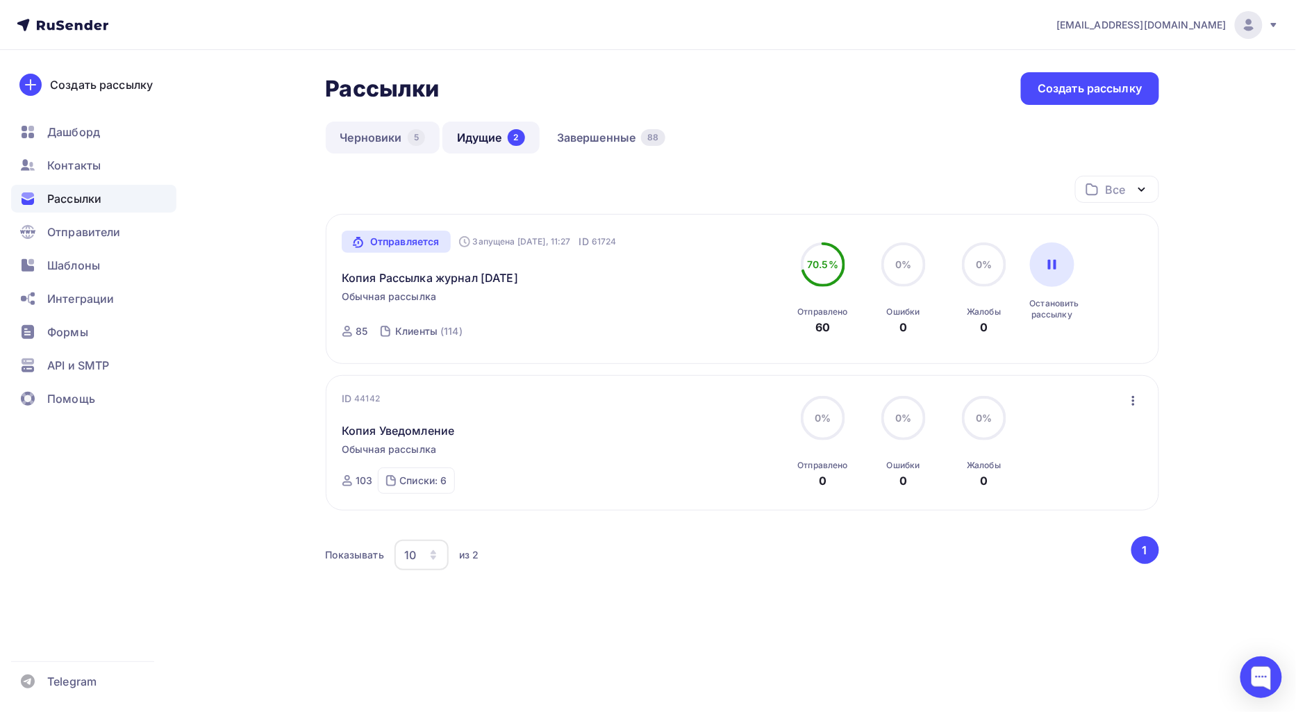
click at [413, 151] on link "Черновики 5" at bounding box center [383, 138] width 114 height 32
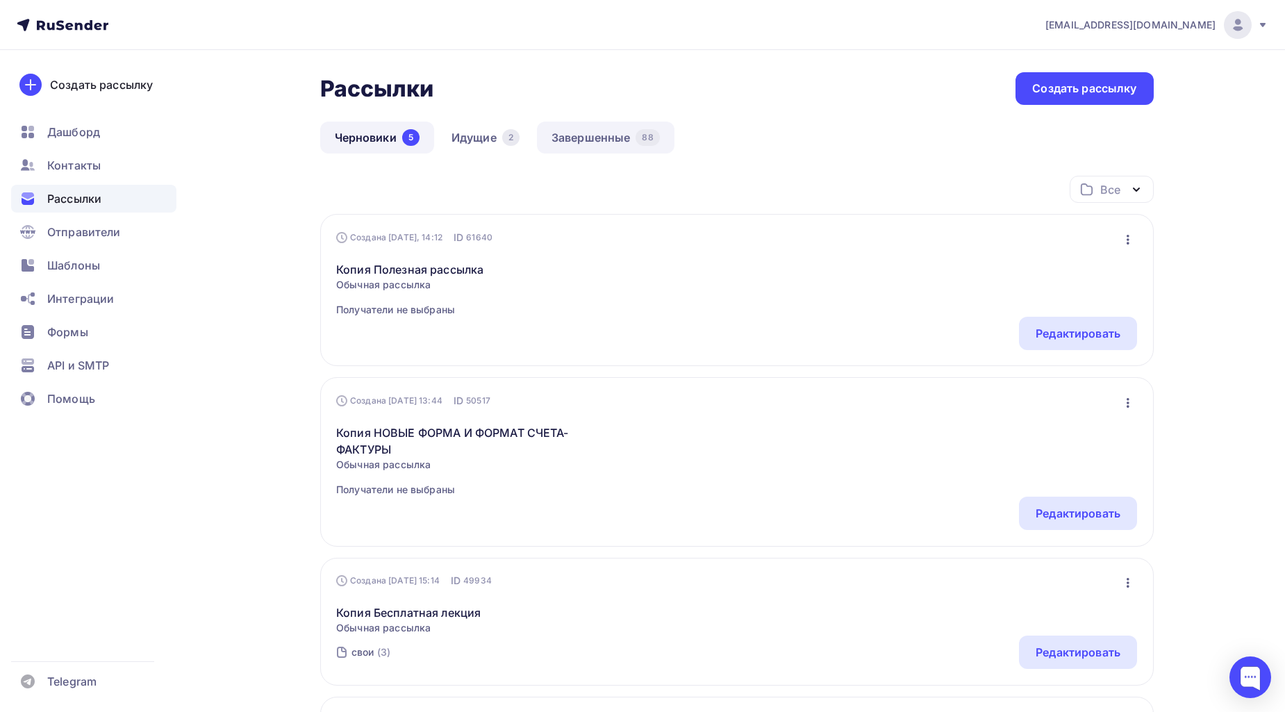
click at [604, 149] on link "Завершенные 88" at bounding box center [606, 138] width 138 height 32
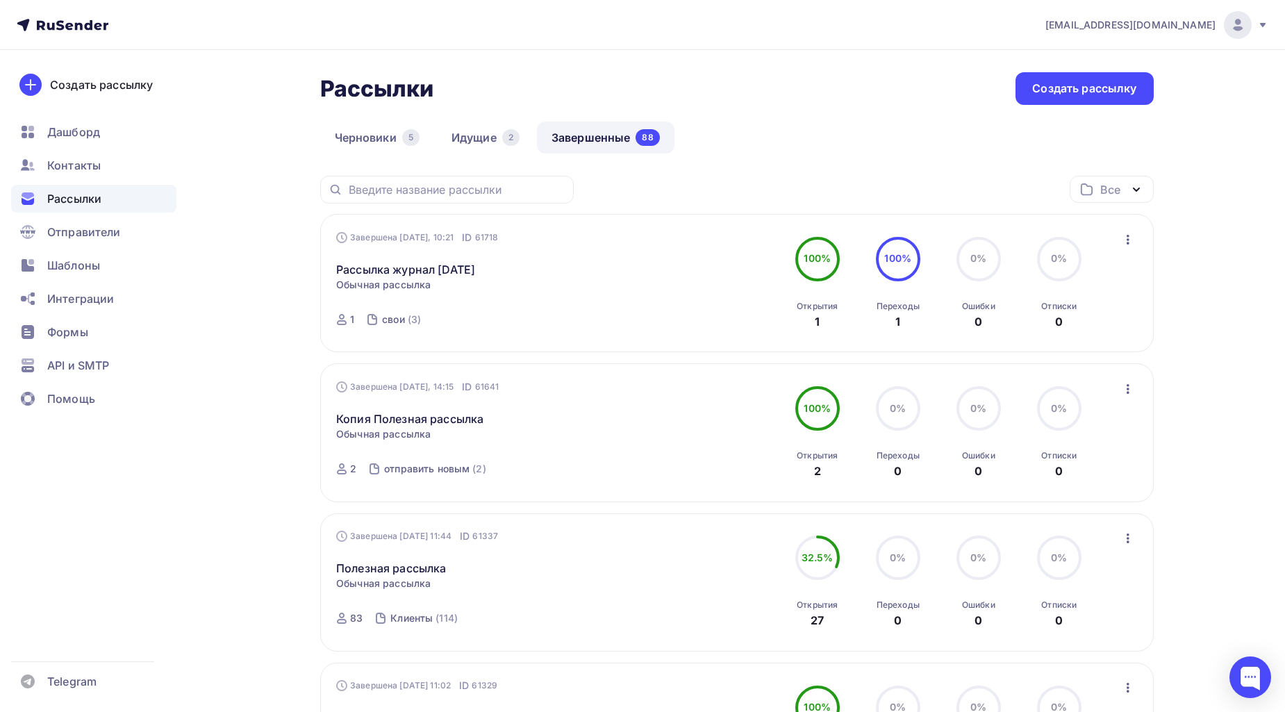
drag, startPoint x: 377, startPoint y: 158, endPoint x: 383, endPoint y: 146, distance: 13.7
click at [377, 158] on div "Черновики 5 Идущие 2 Завершенные 88" at bounding box center [737, 149] width 834 height 54
click at [390, 141] on link "Черновики 5" at bounding box center [377, 138] width 114 height 32
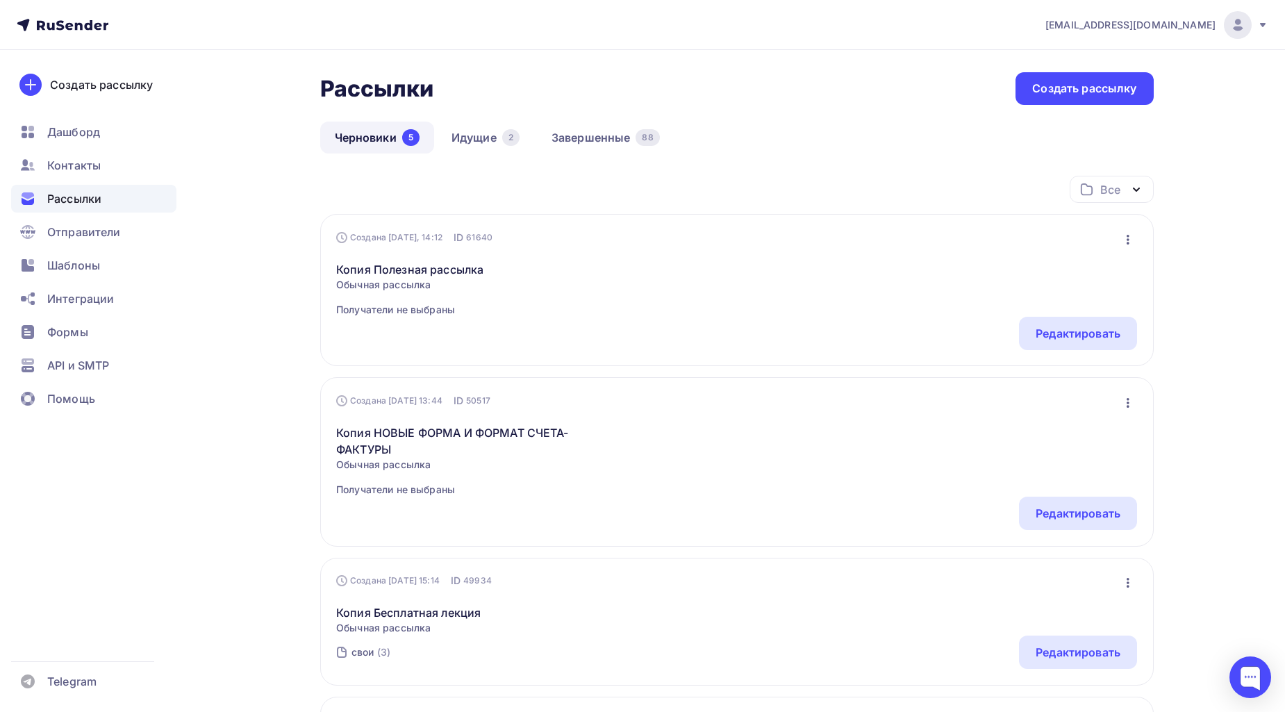
click at [1124, 245] on icon "button" at bounding box center [1128, 239] width 17 height 17
click at [1059, 378] on div "Удалить" at bounding box center [1067, 380] width 133 height 17
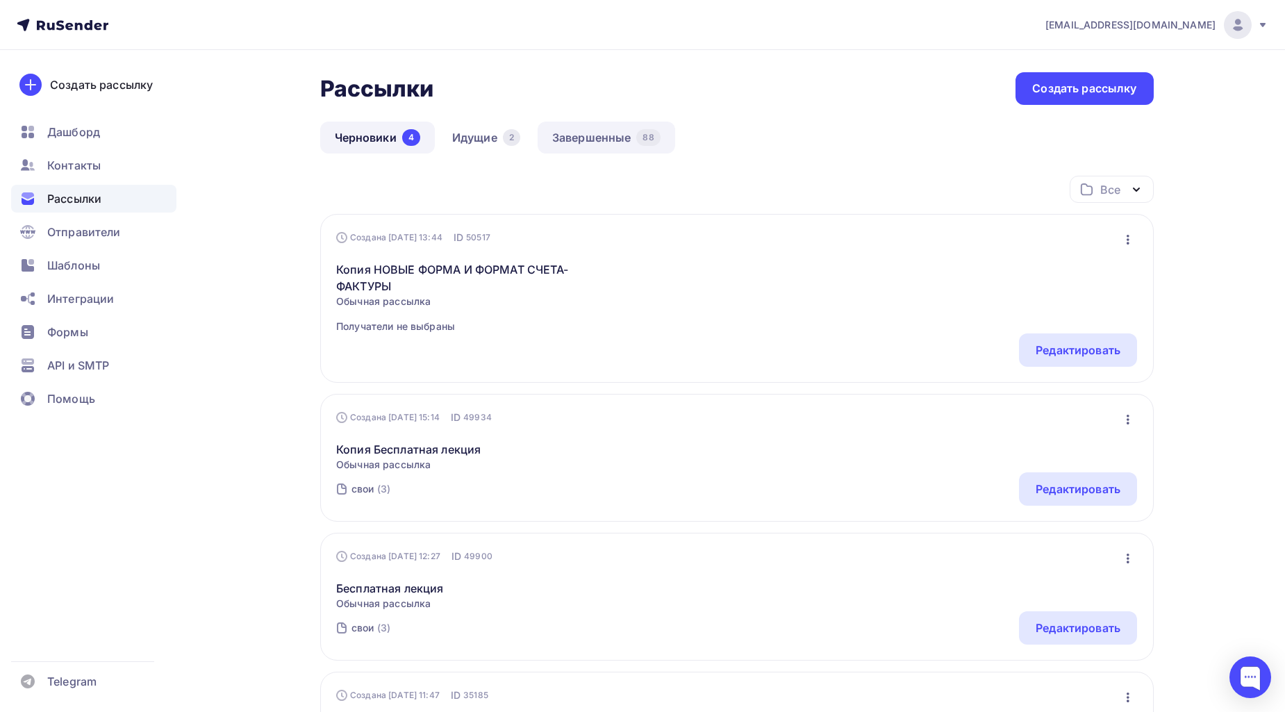
click at [614, 142] on link "Завершенные 88" at bounding box center [607, 138] width 138 height 32
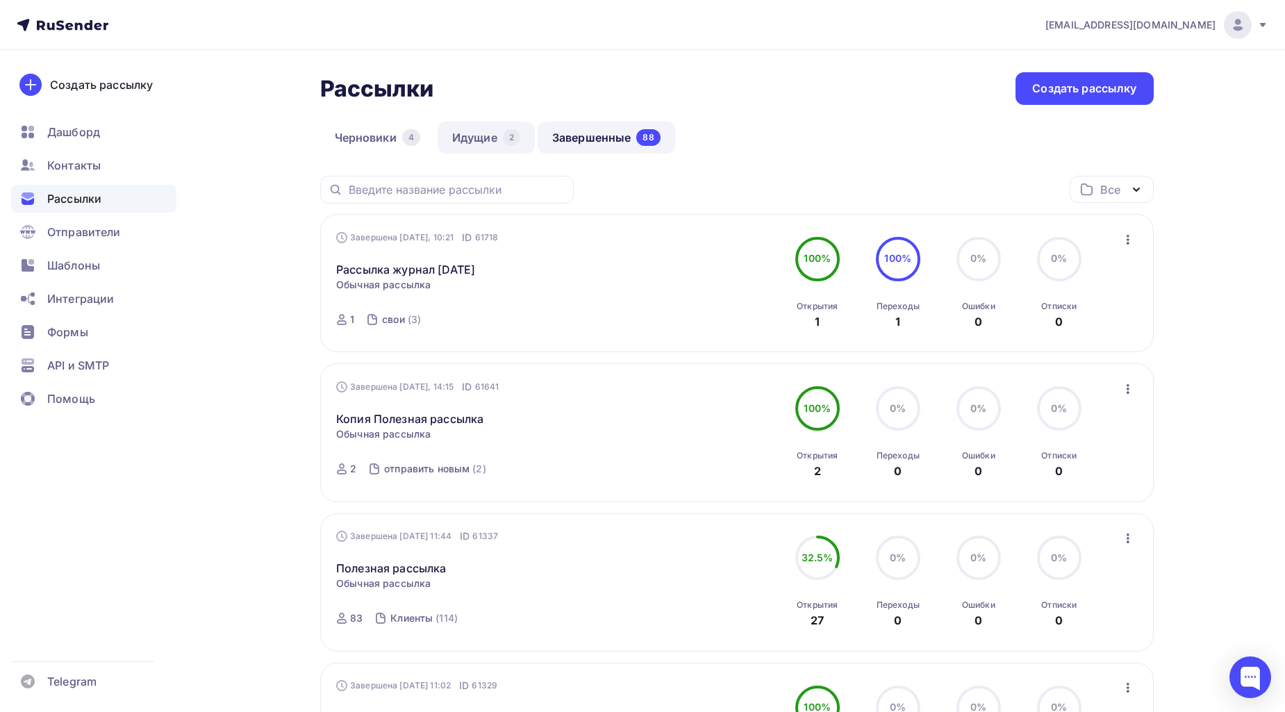
click at [479, 140] on link "Идущие 2" at bounding box center [486, 138] width 97 height 32
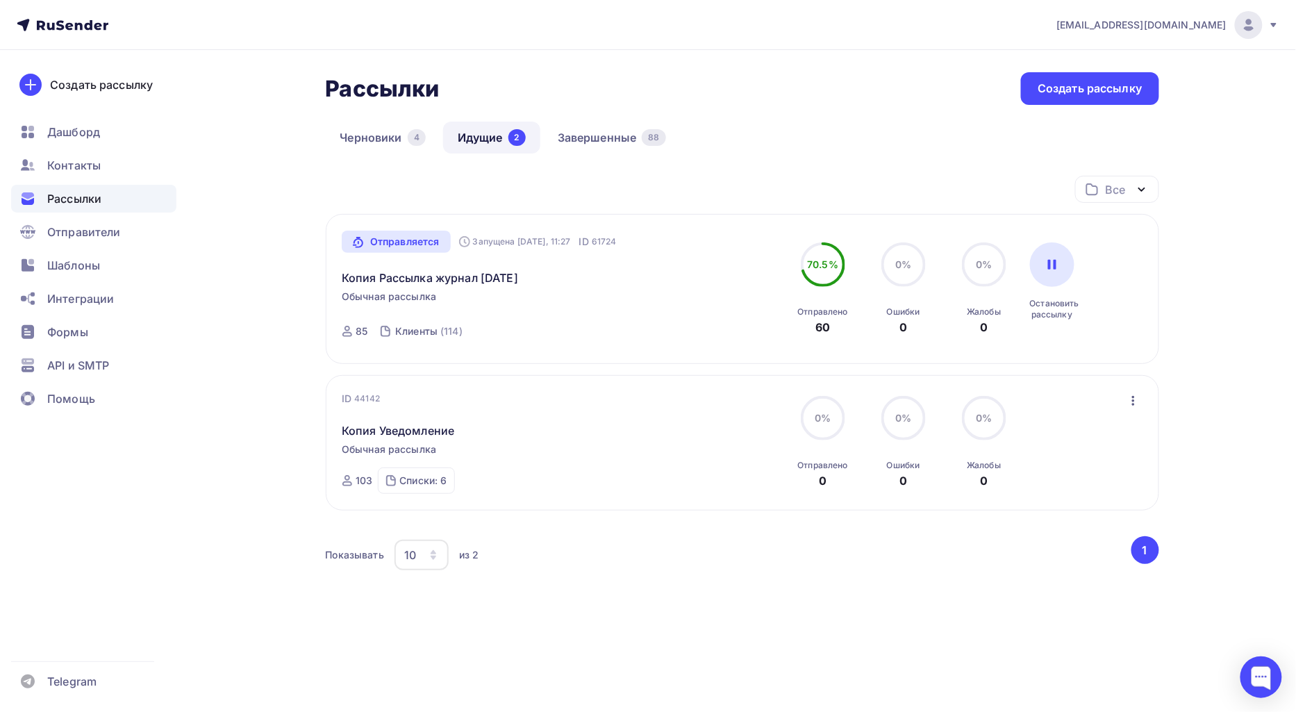
click at [605, 385] on div "ID 44142 Копия Уведомление Обычная рассылка Отправлена ID 44142 103 Списки: 6 К…" at bounding box center [743, 442] width 834 height 135
click at [600, 250] on div "Отправляется Запущена [DATE], 11:27 ID 61724" at bounding box center [479, 242] width 275 height 22
click at [643, 138] on link "Завершенные 88" at bounding box center [612, 138] width 138 height 32
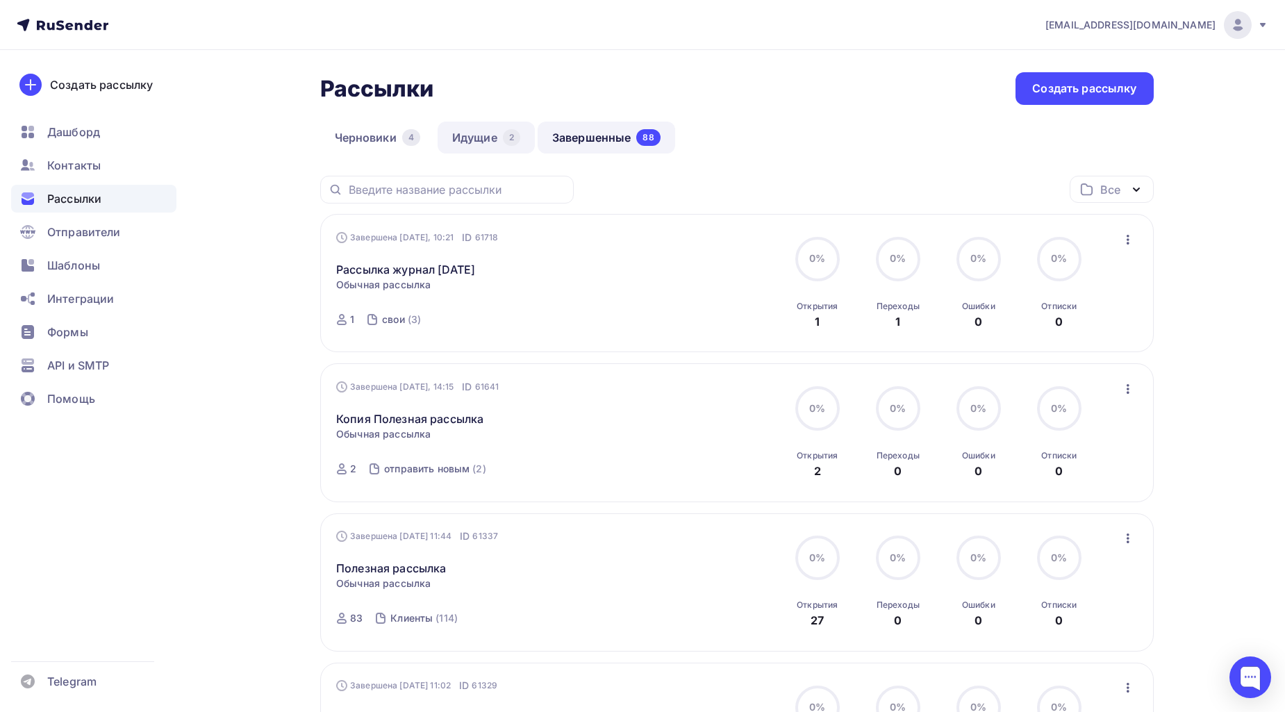
click at [461, 133] on link "Идущие 2" at bounding box center [486, 138] width 97 height 32
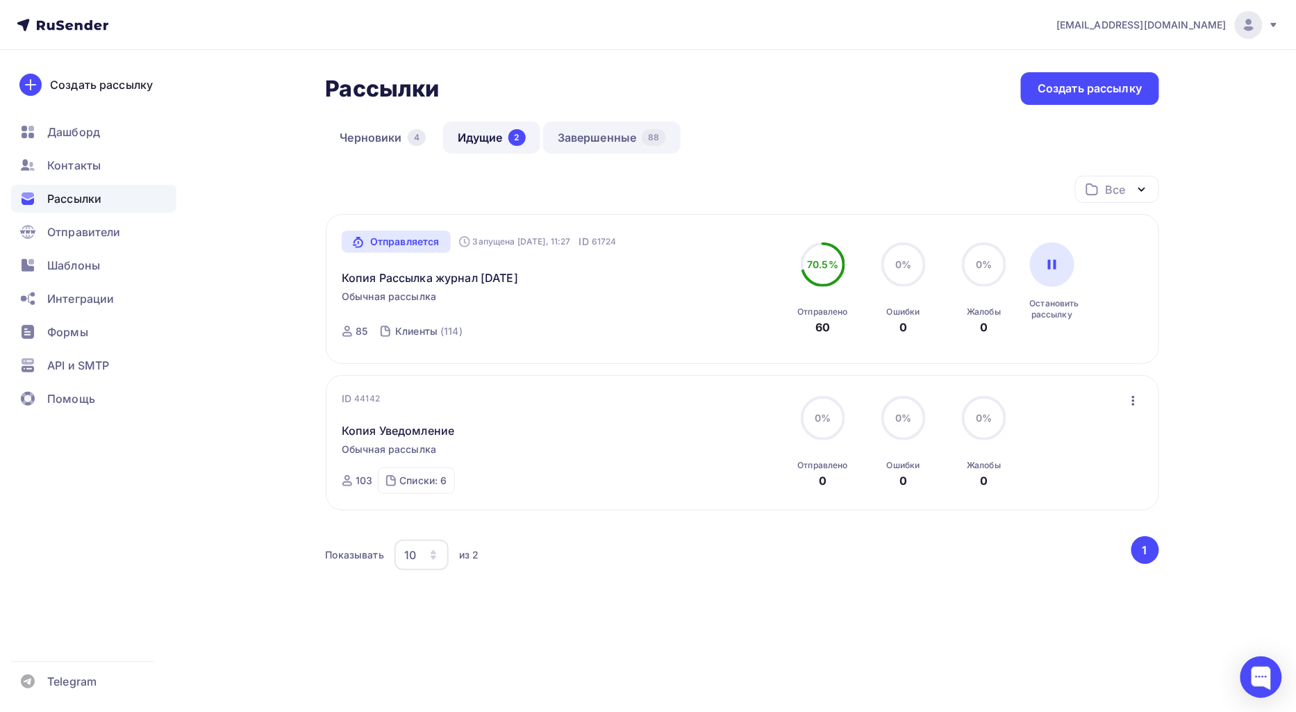
click at [581, 136] on link "Завершенные 88" at bounding box center [612, 138] width 138 height 32
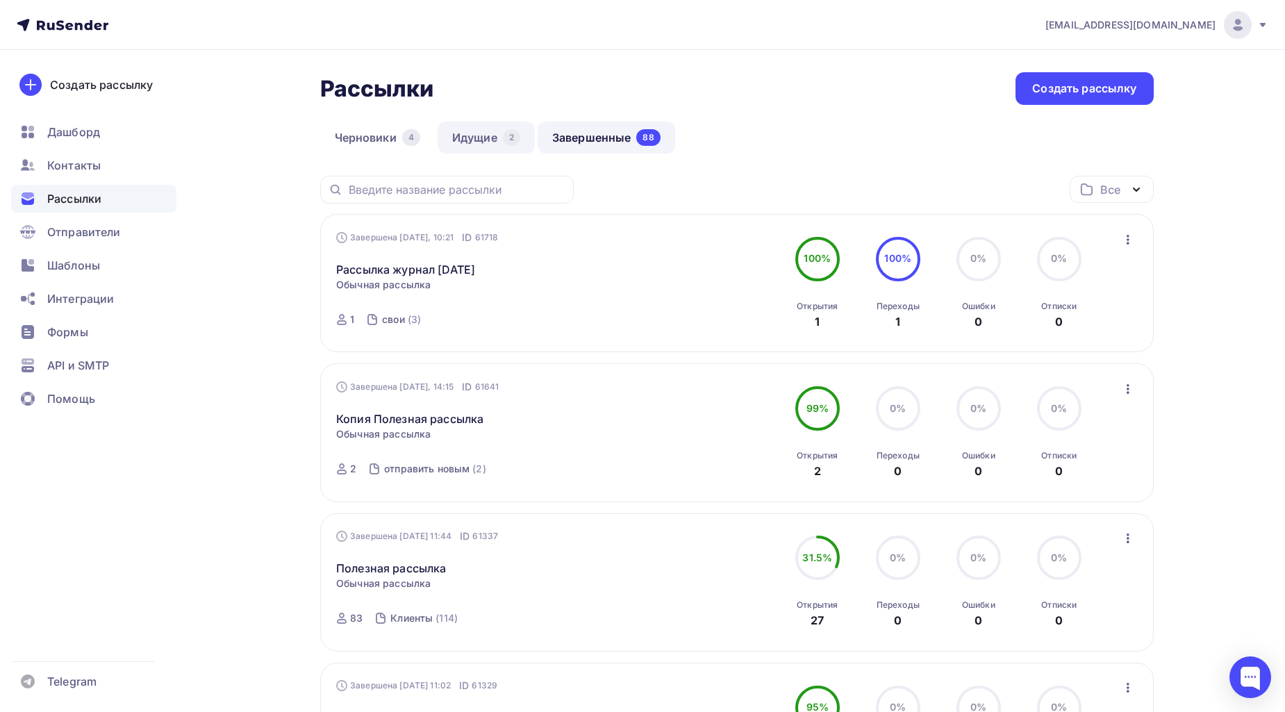
click at [513, 140] on div "2" at bounding box center [511, 137] width 17 height 17
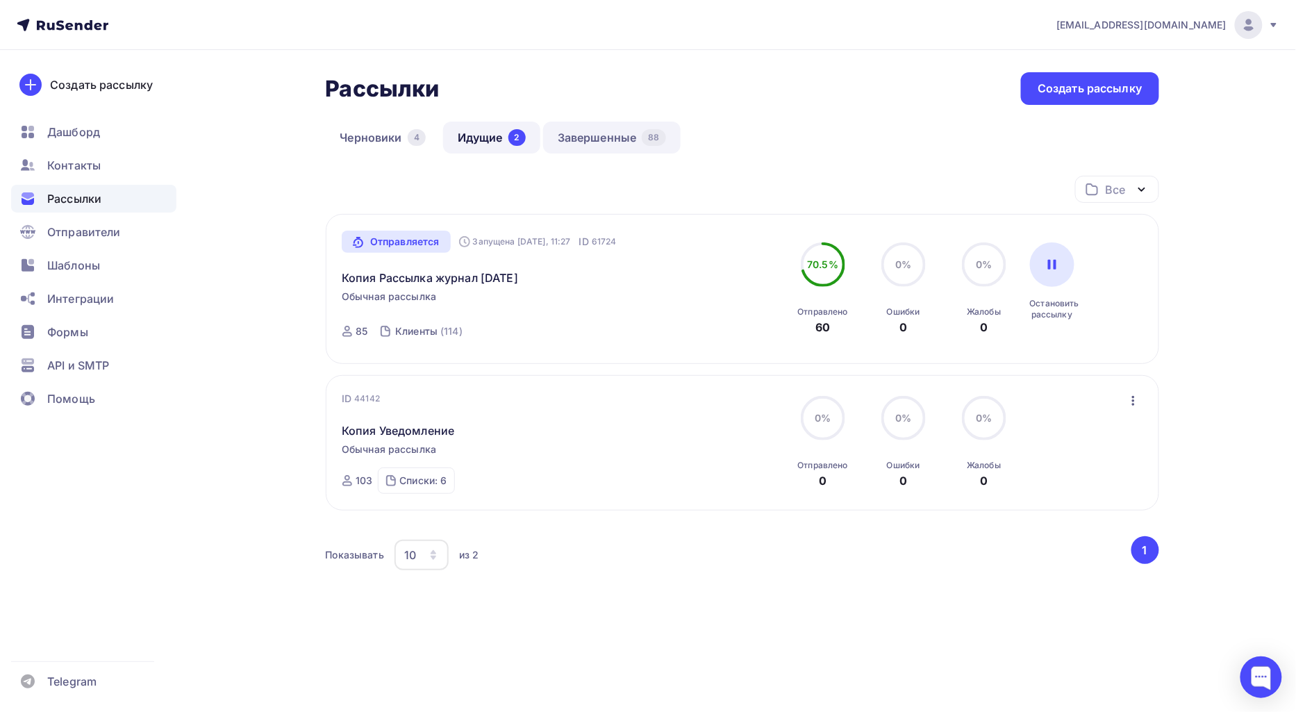
click at [627, 138] on link "Завершенные 88" at bounding box center [612, 138] width 138 height 32
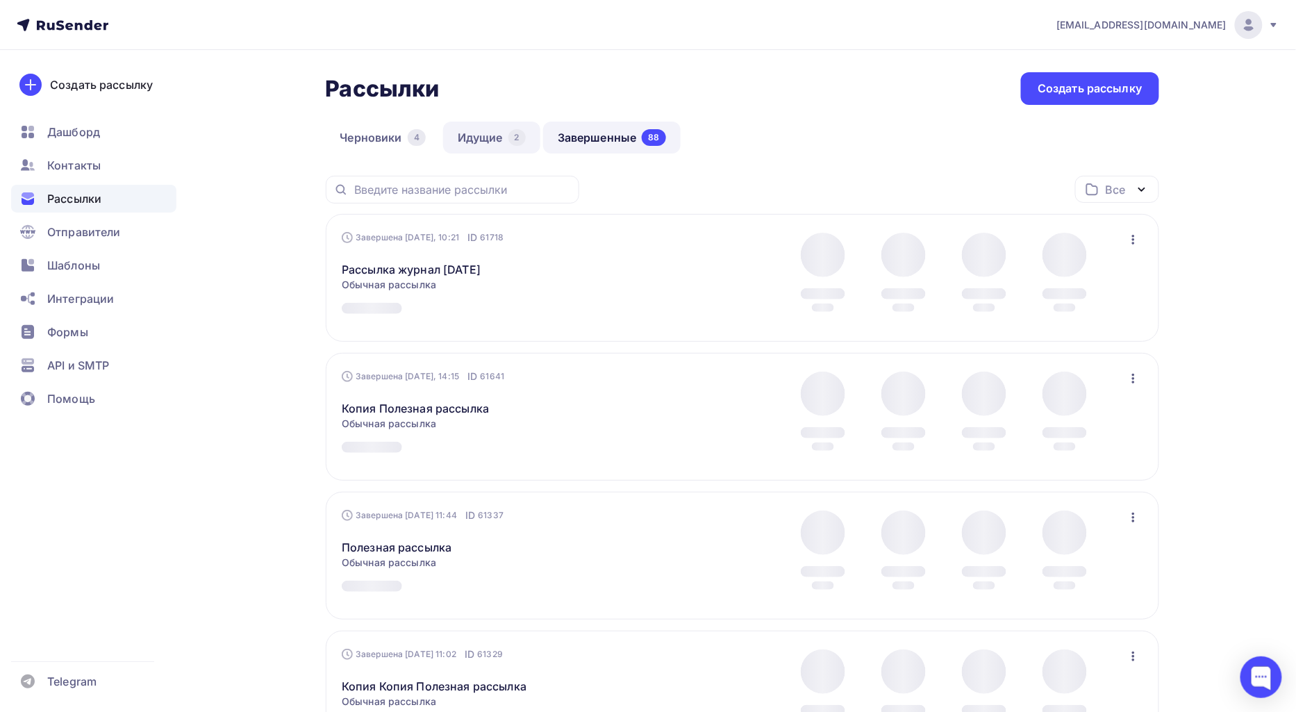
click at [491, 129] on link "Идущие 2" at bounding box center [491, 138] width 97 height 32
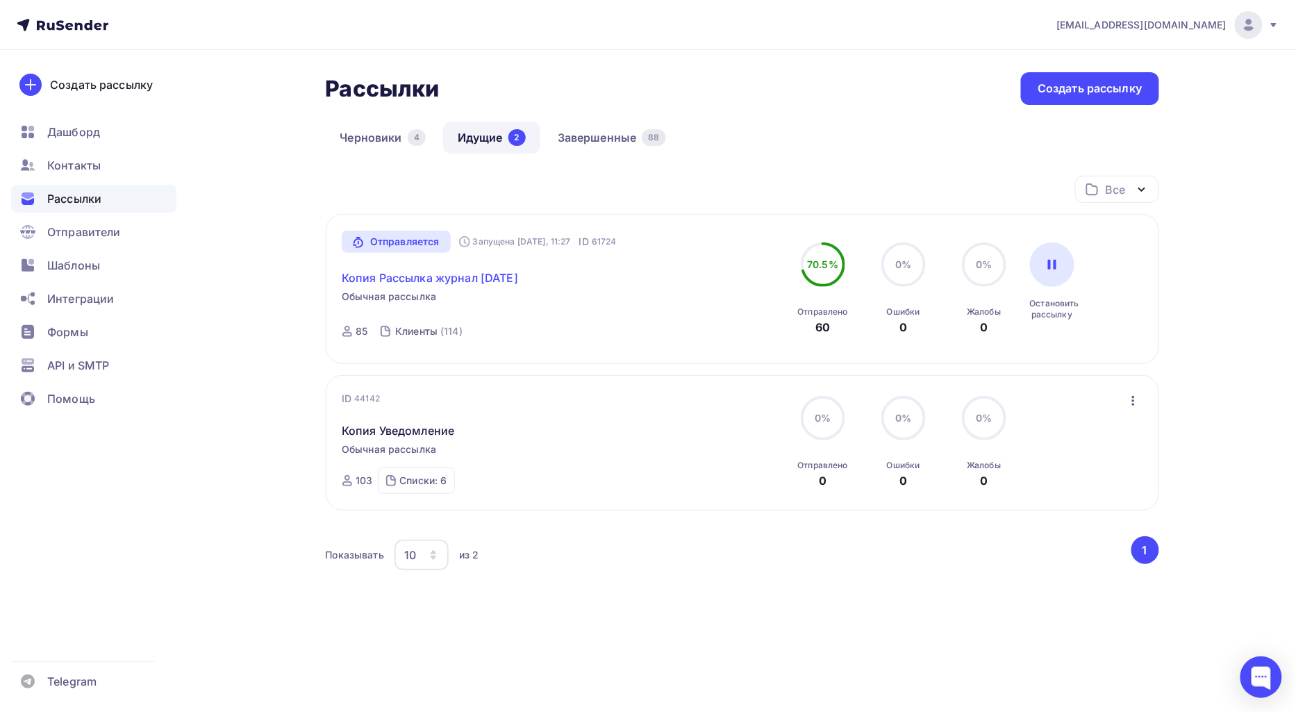
click at [463, 275] on link "Копия Рассылка журнал [DATE]" at bounding box center [430, 278] width 176 height 17
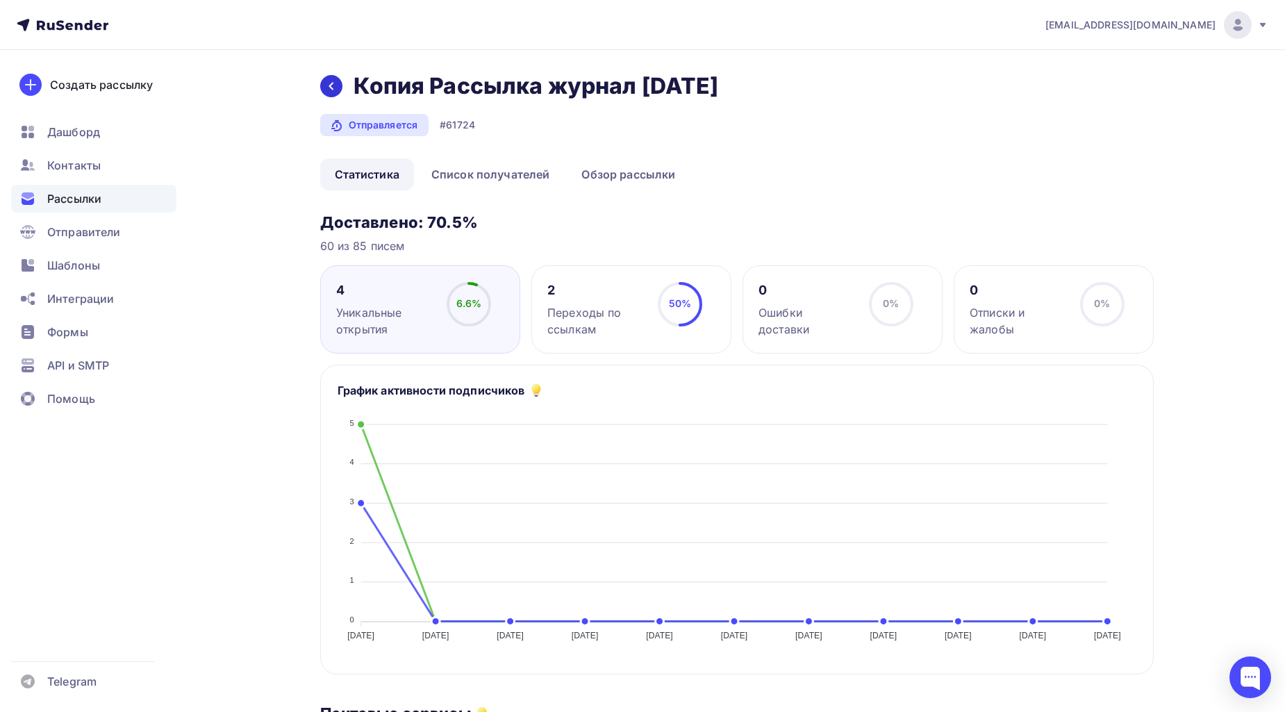
click at [330, 92] on icon at bounding box center [331, 86] width 11 height 11
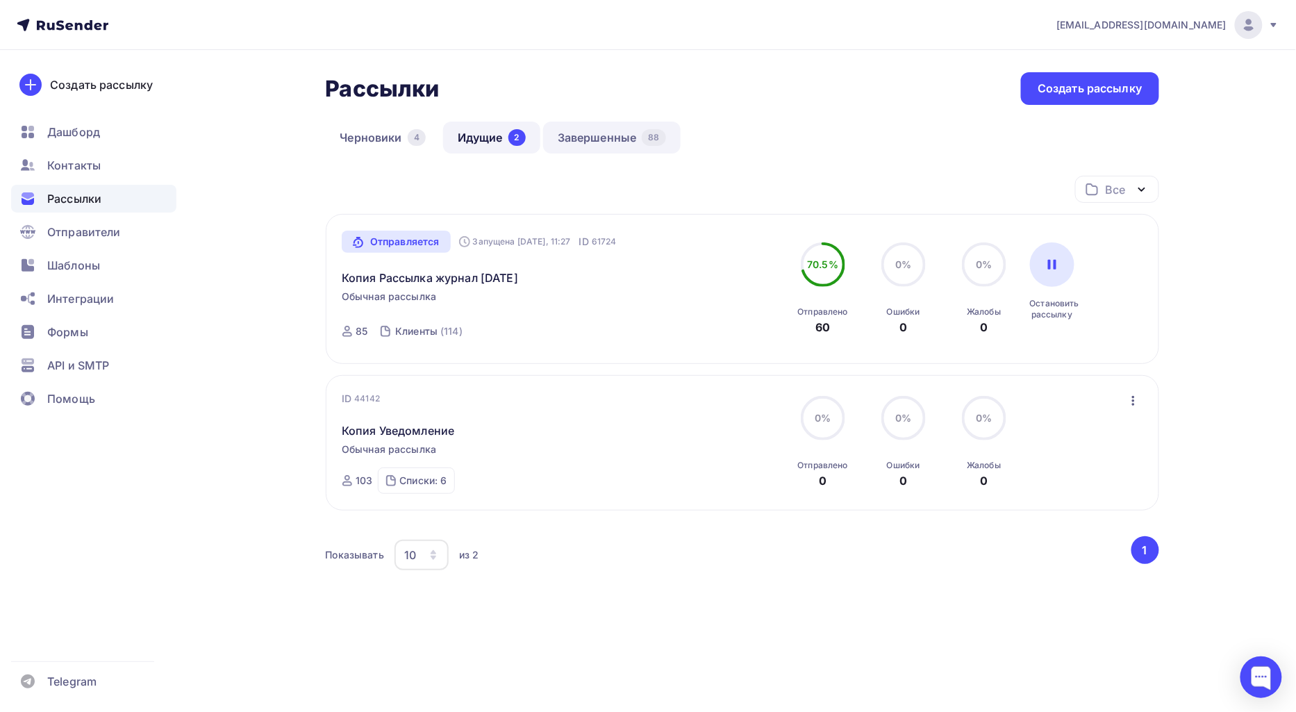
click at [591, 142] on link "Завершенные 88" at bounding box center [612, 138] width 138 height 32
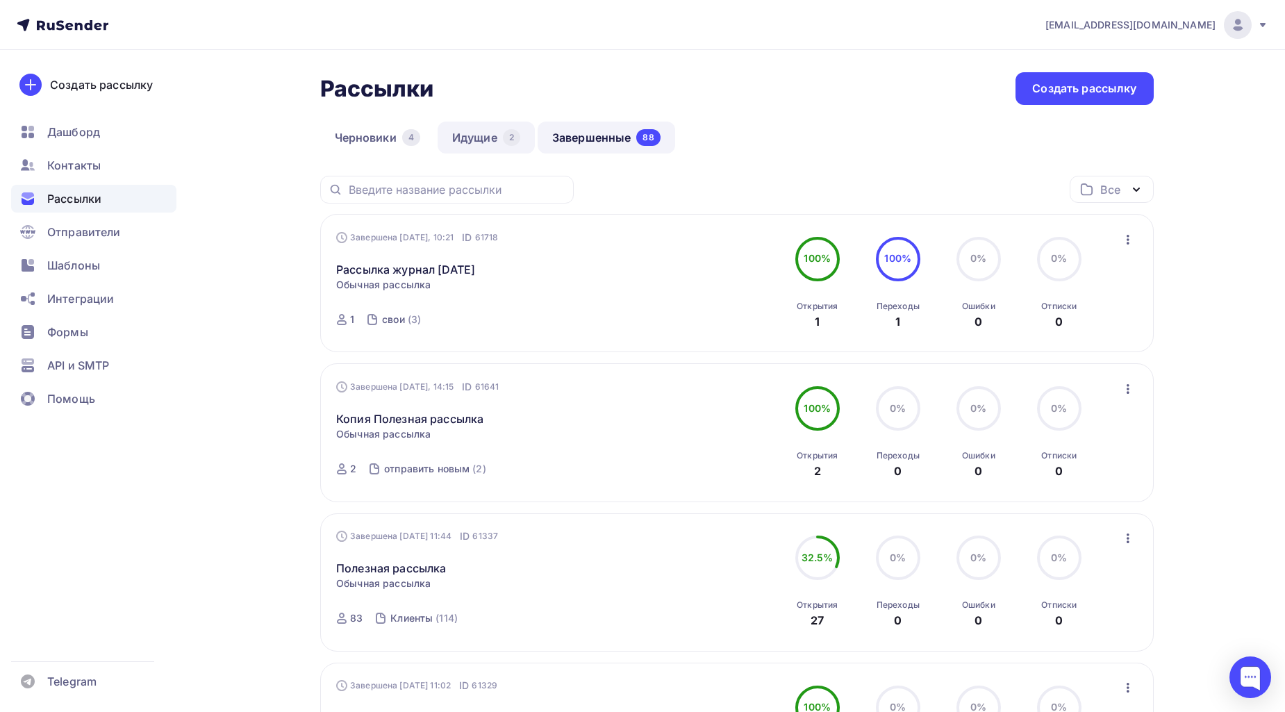
click at [501, 125] on link "Идущие 2" at bounding box center [486, 138] width 97 height 32
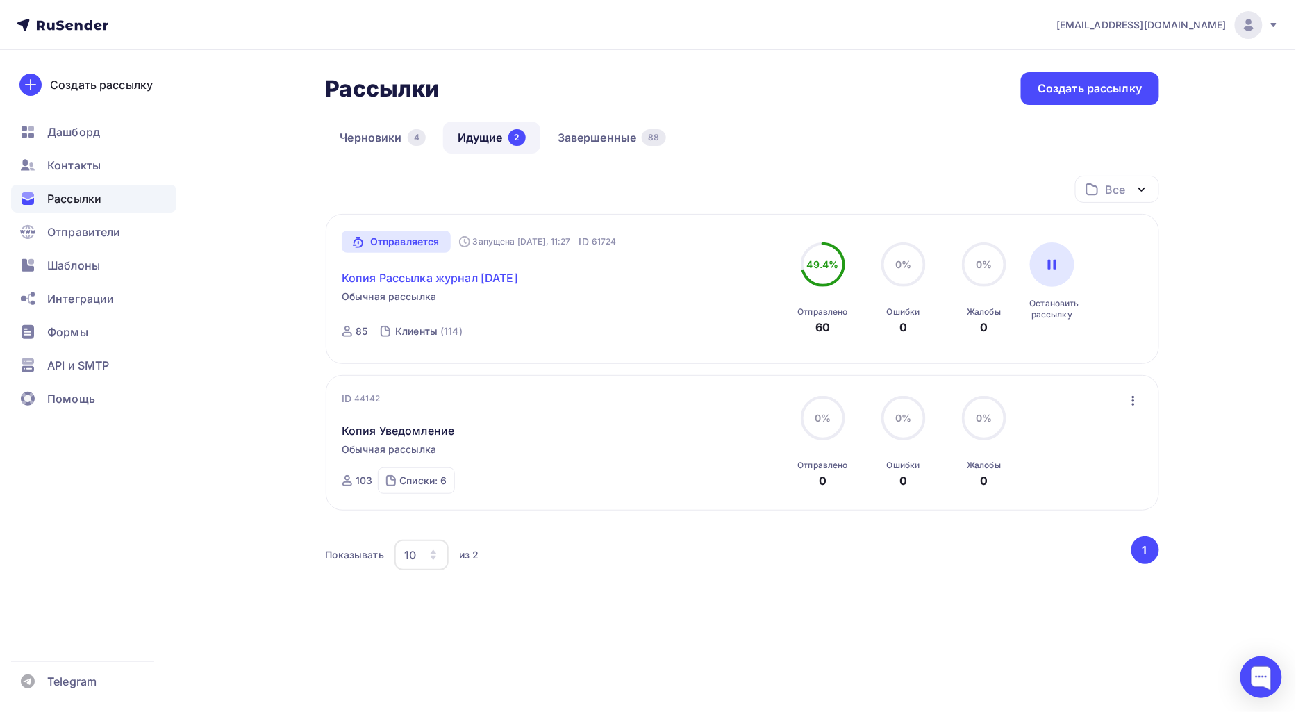
click at [496, 282] on link "Копия Рассылка журнал [DATE]" at bounding box center [430, 278] width 176 height 17
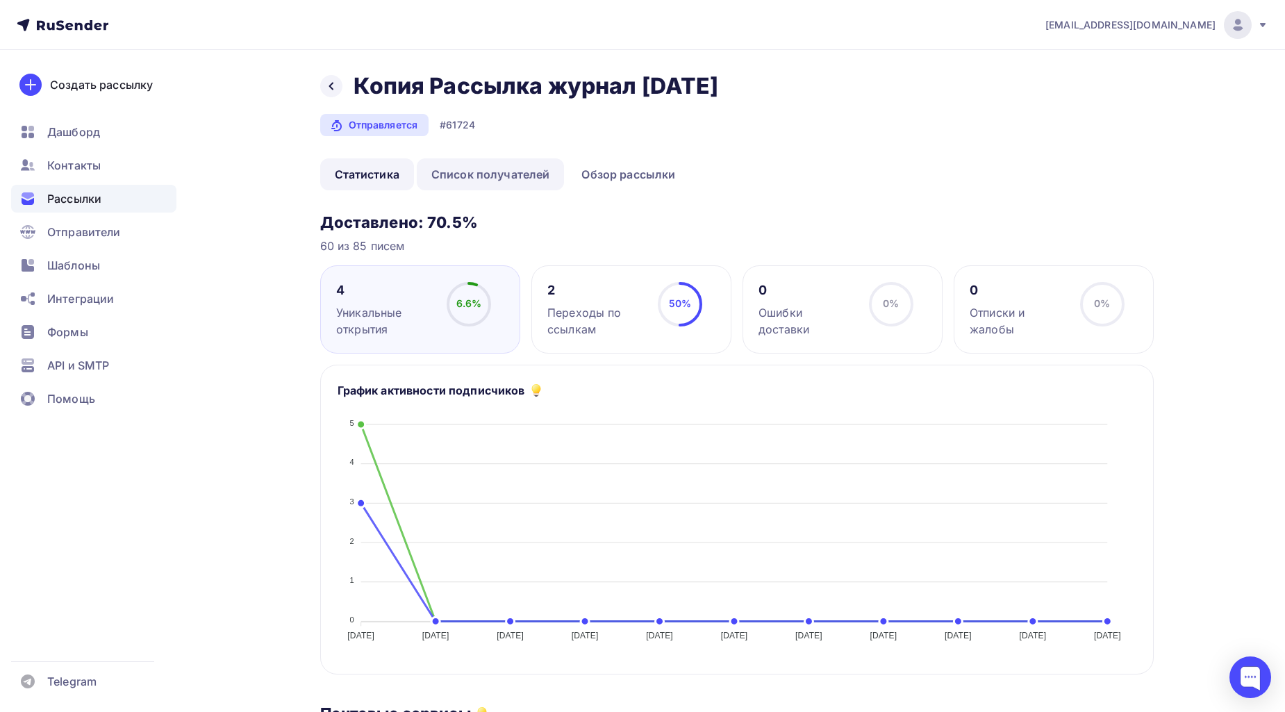
click at [525, 190] on link "Список получателей" at bounding box center [491, 174] width 148 height 32
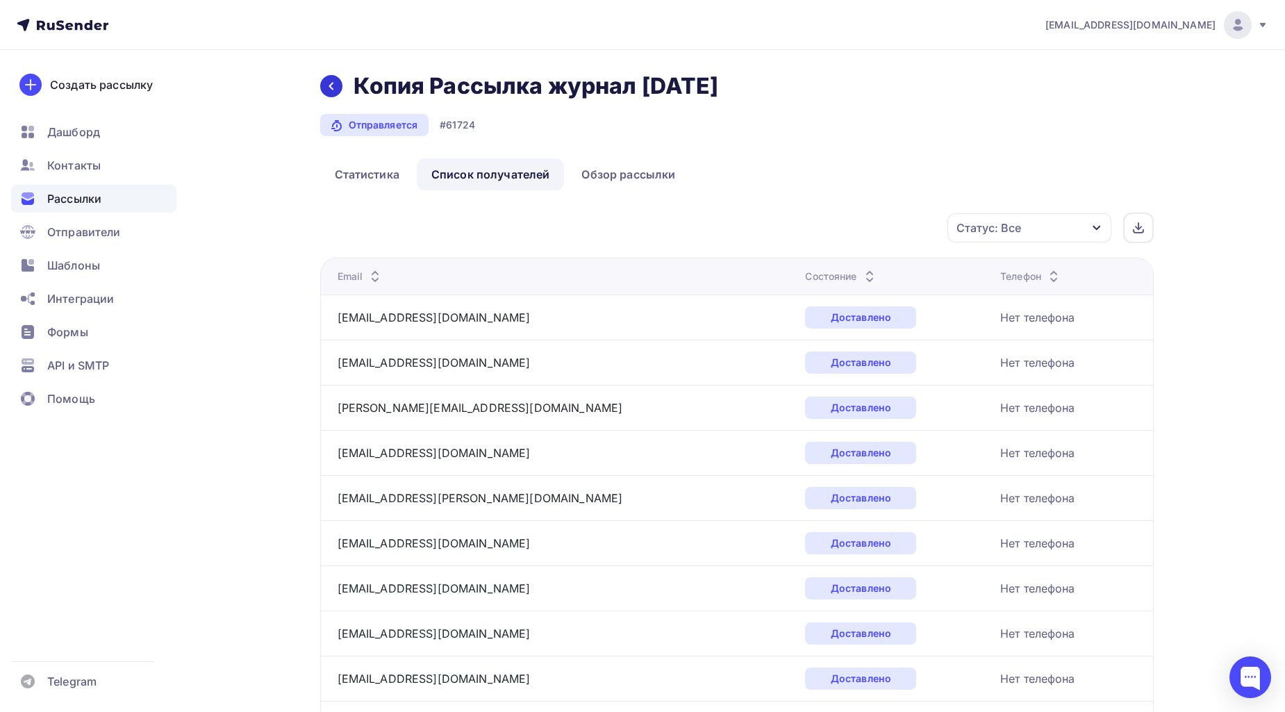
click at [335, 92] on icon at bounding box center [331, 86] width 11 height 11
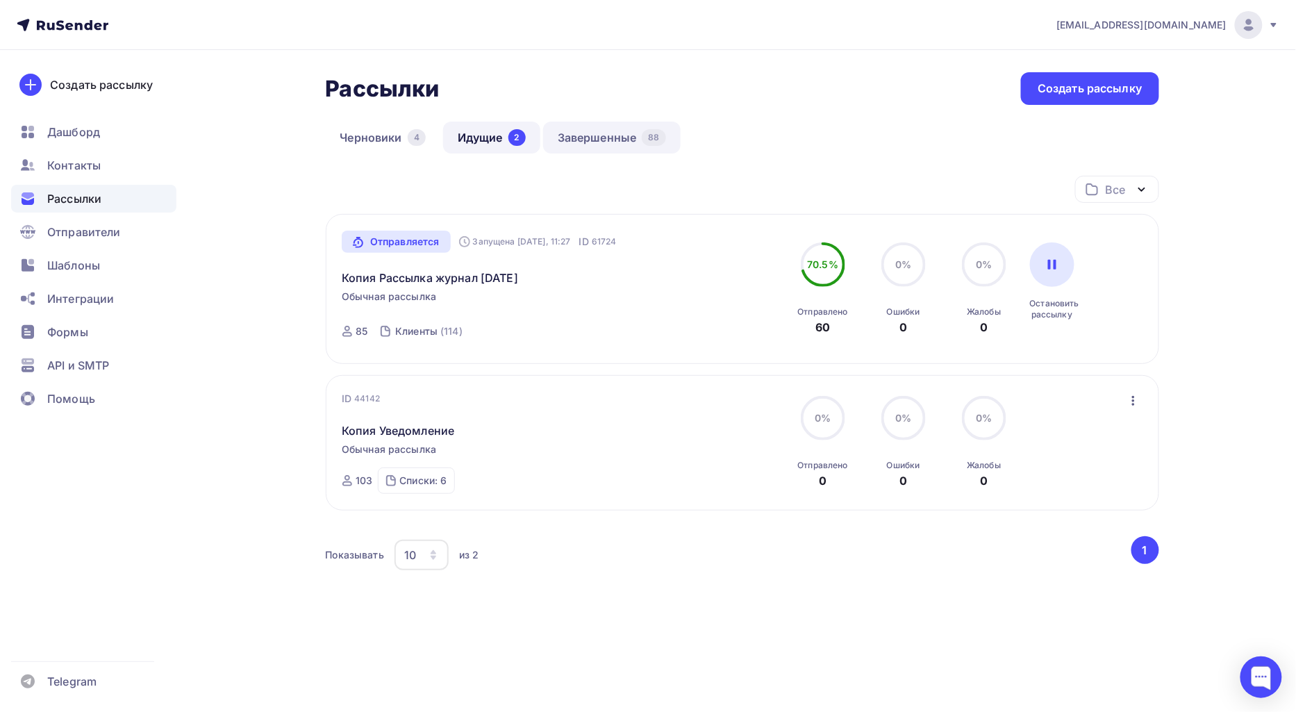
click at [593, 133] on link "Завершенные 88" at bounding box center [612, 138] width 138 height 32
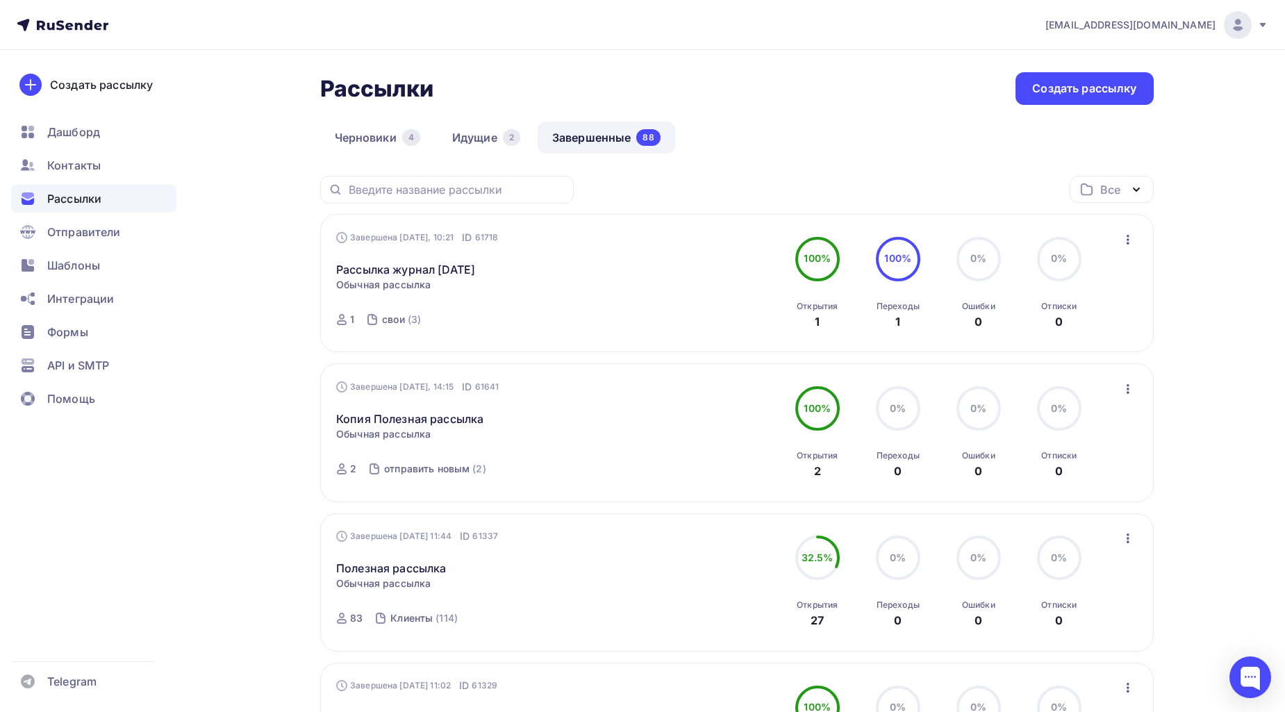
click at [470, 148] on link "Идущие 2" at bounding box center [486, 138] width 97 height 32
